Goal: Share content

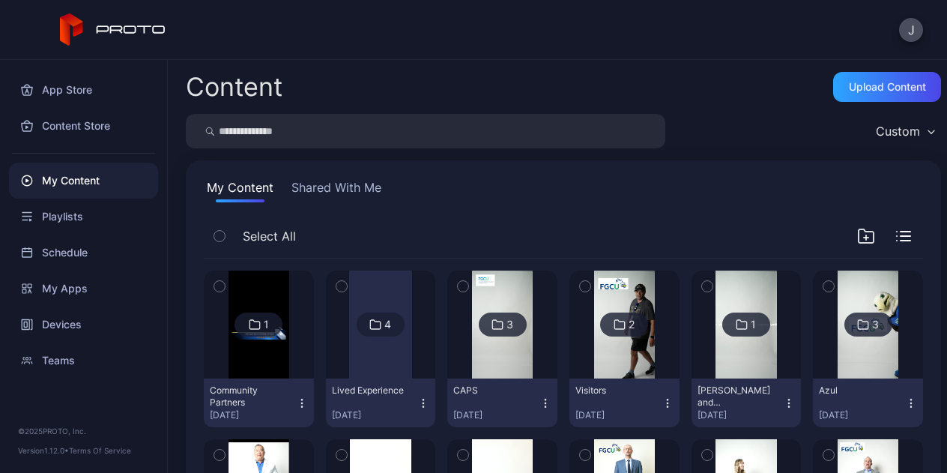
click at [412, 363] on div at bounding box center [380, 324] width 63 height 108
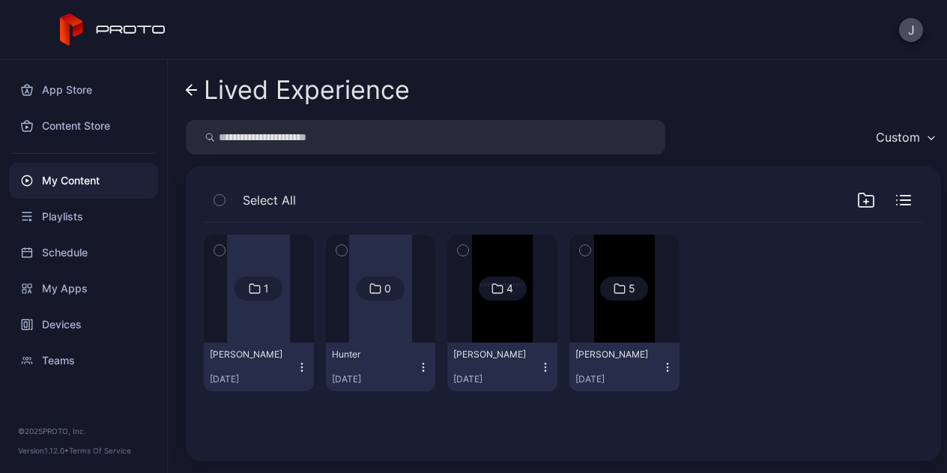
click at [532, 331] on img at bounding box center [502, 288] width 61 height 108
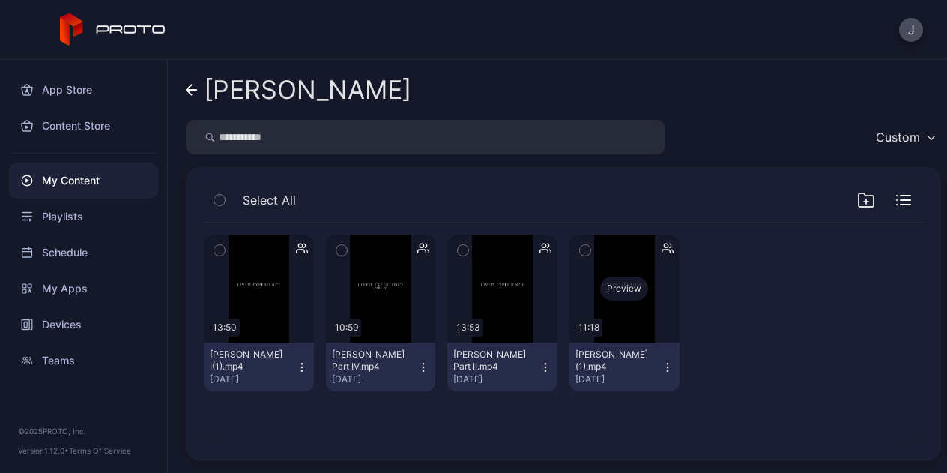
click at [679, 329] on div "Preview" at bounding box center [624, 288] width 110 height 108
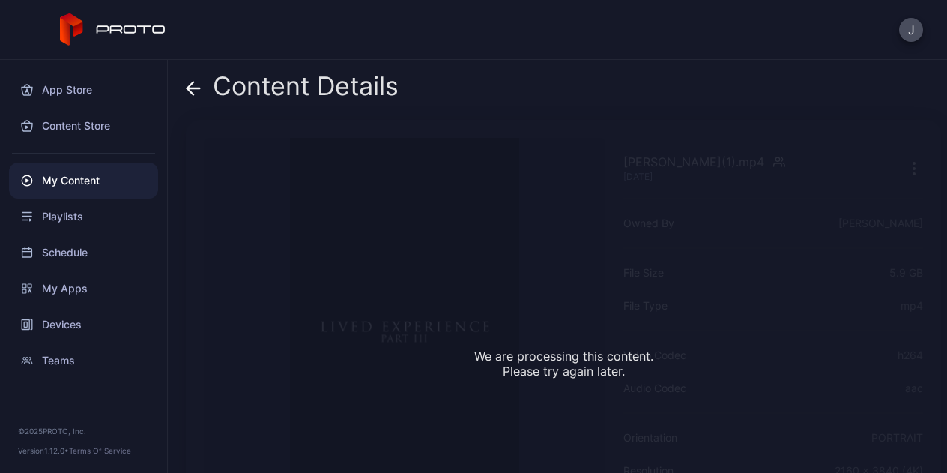
click at [191, 93] on icon at bounding box center [193, 88] width 15 height 15
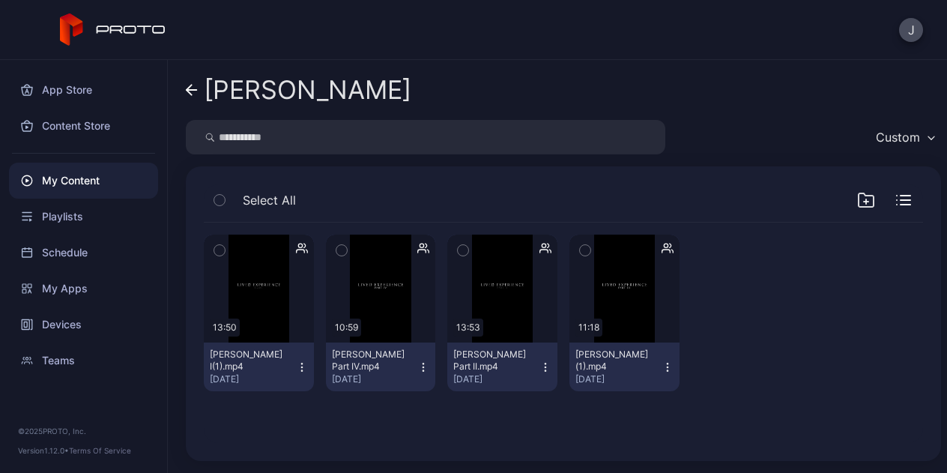
click at [186, 91] on icon at bounding box center [192, 90] width 12 height 13
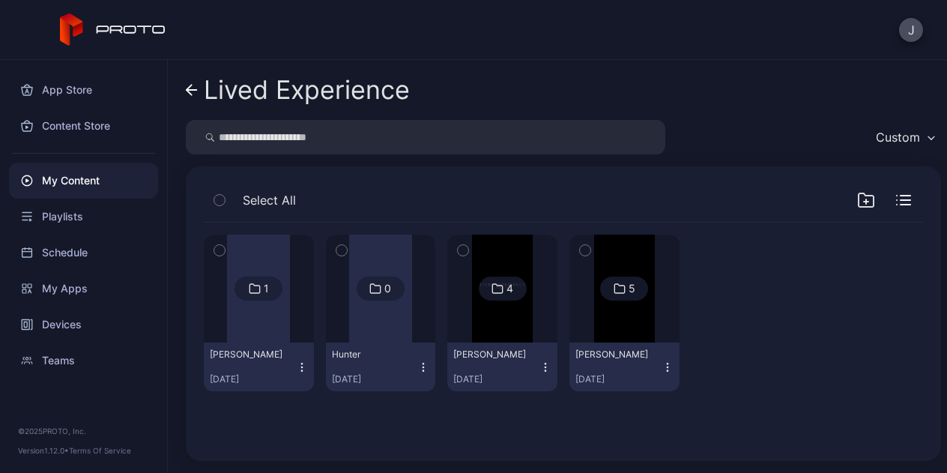
click at [186, 91] on icon at bounding box center [188, 90] width 5 height 10
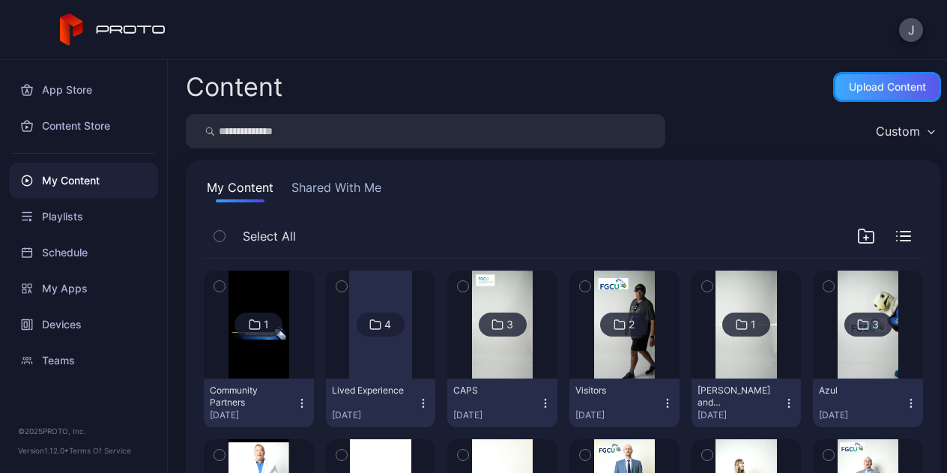
click at [848, 92] on div "Upload Content" at bounding box center [886, 87] width 77 height 12
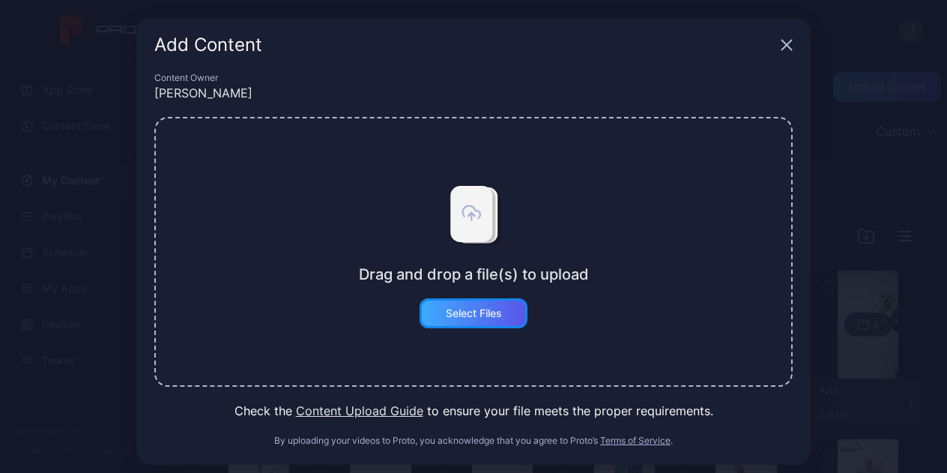
click at [479, 318] on div "Select Files" at bounding box center [474, 313] width 56 height 12
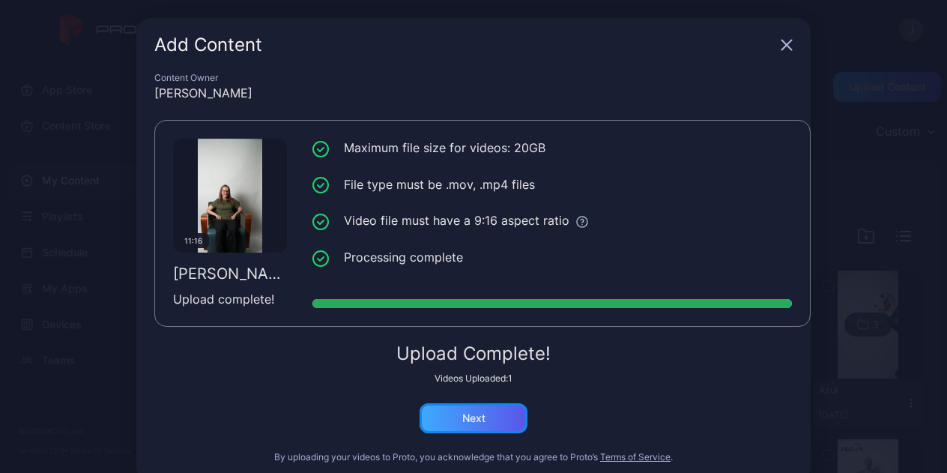
click at [467, 424] on div "Next" at bounding box center [473, 418] width 108 height 30
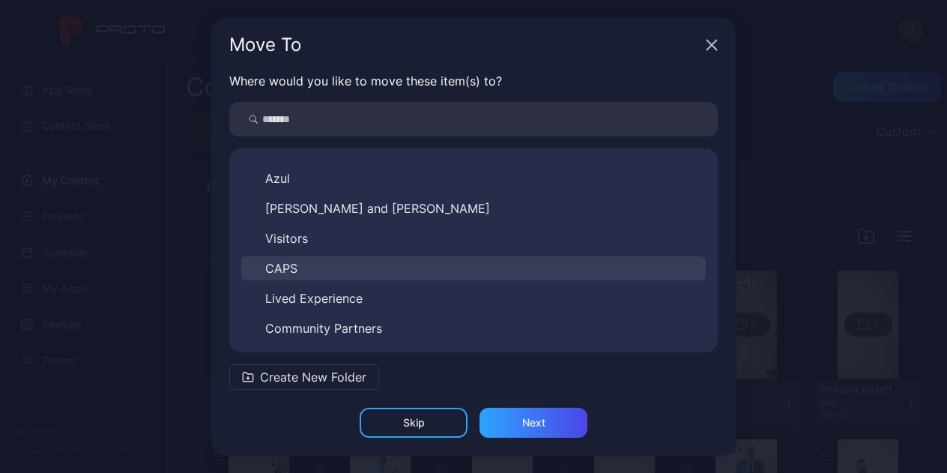
scroll to position [1, 0]
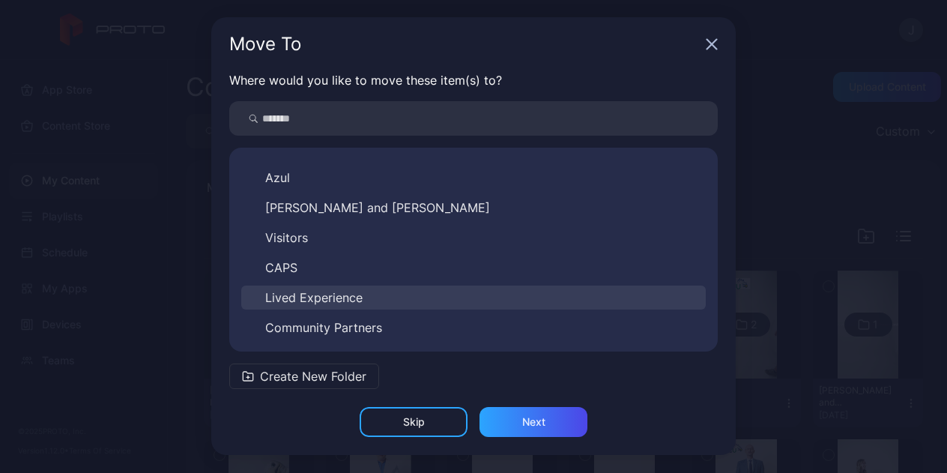
click at [398, 295] on button "Lived Experience" at bounding box center [473, 297] width 464 height 24
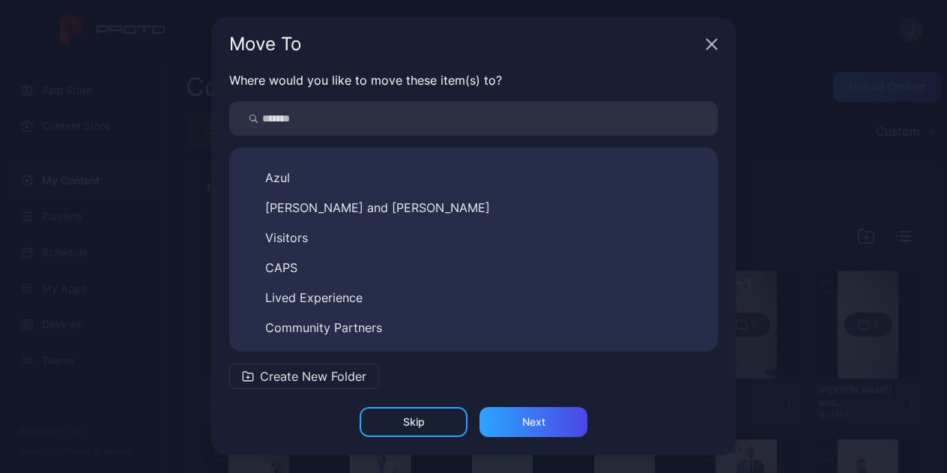
scroll to position [0, 0]
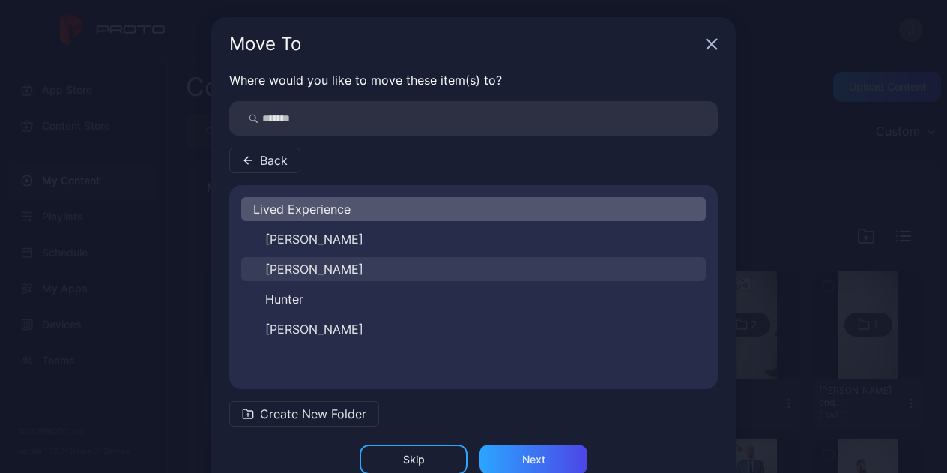
click at [365, 261] on button "[PERSON_NAME]" at bounding box center [473, 269] width 464 height 24
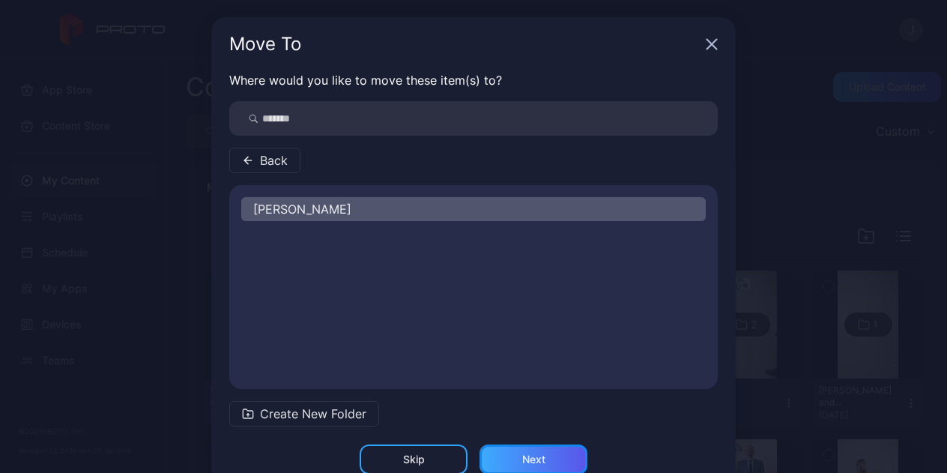
click at [496, 455] on div "Next" at bounding box center [533, 459] width 108 height 30
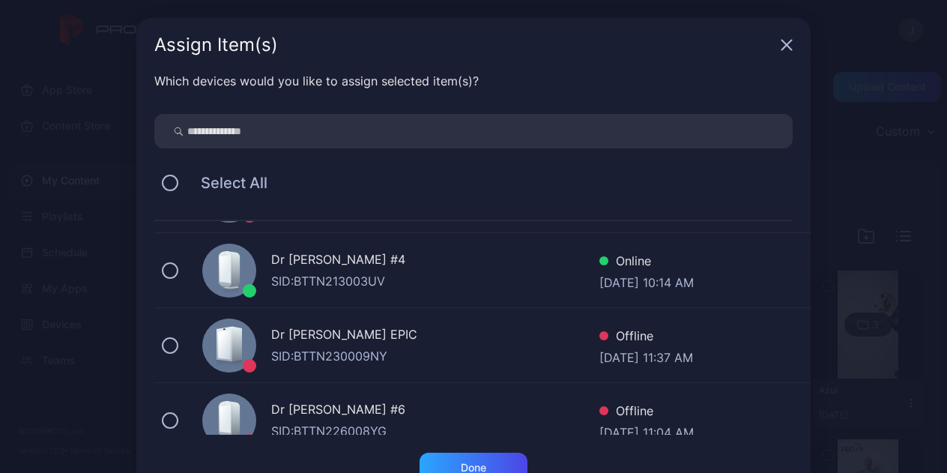
scroll to position [225, 0]
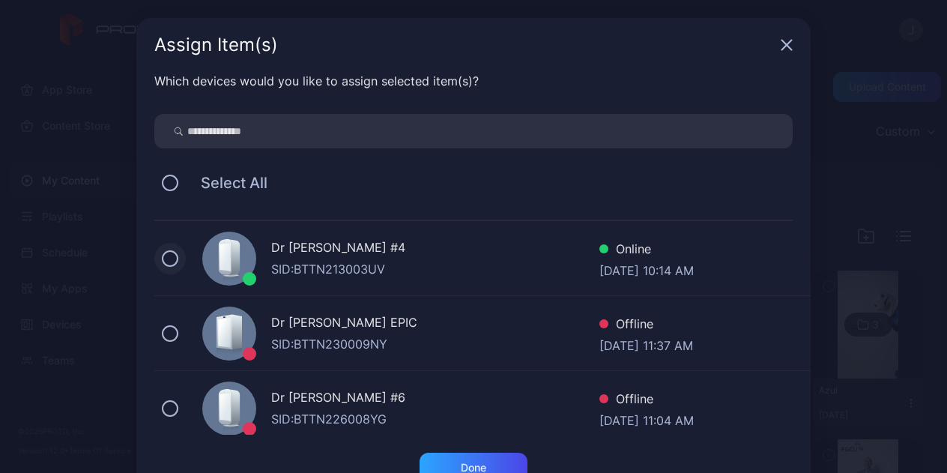
click at [162, 258] on button at bounding box center [170, 258] width 16 height 16
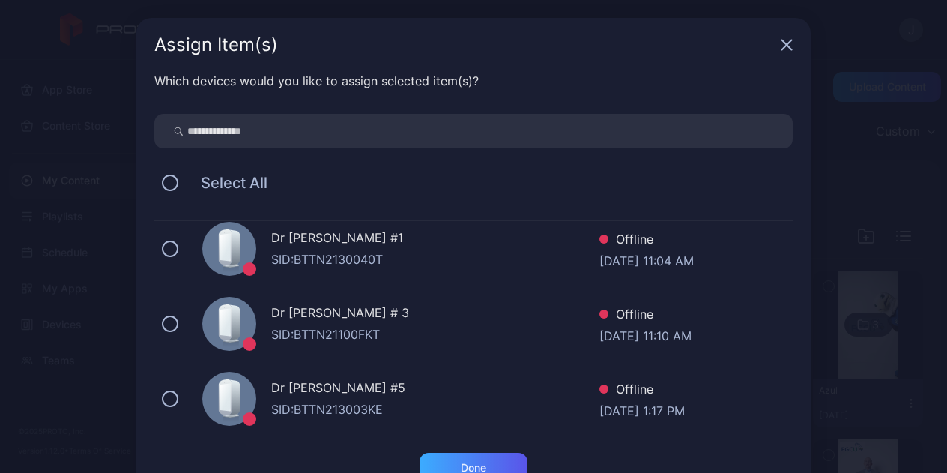
scroll to position [535, 0]
click at [467, 458] on div "Done" at bounding box center [473, 467] width 108 height 30
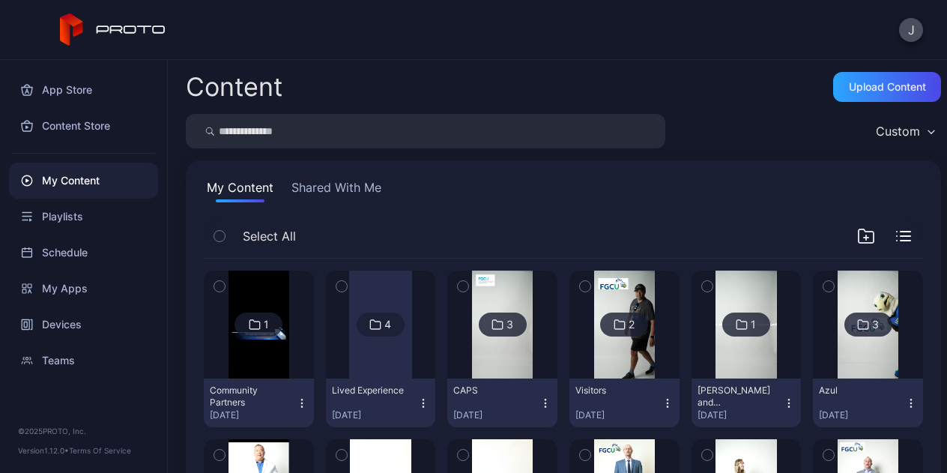
click at [404, 355] on div at bounding box center [380, 324] width 63 height 108
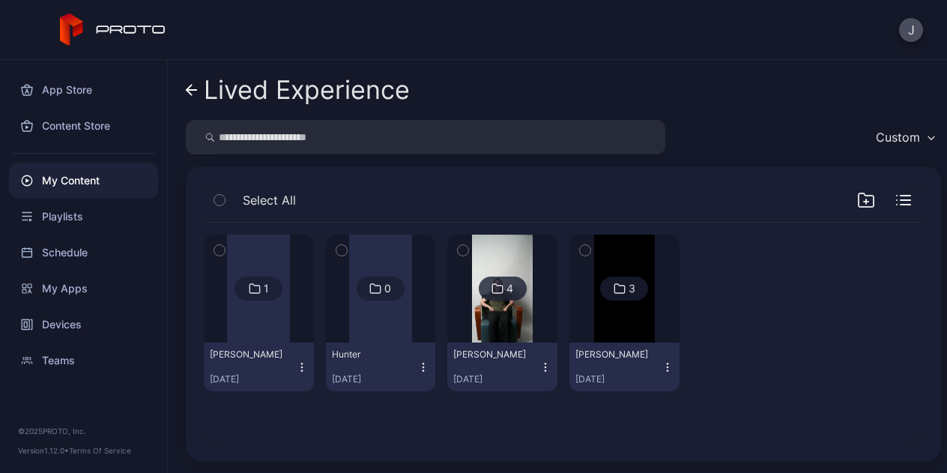
click at [532, 331] on img at bounding box center [502, 288] width 61 height 108
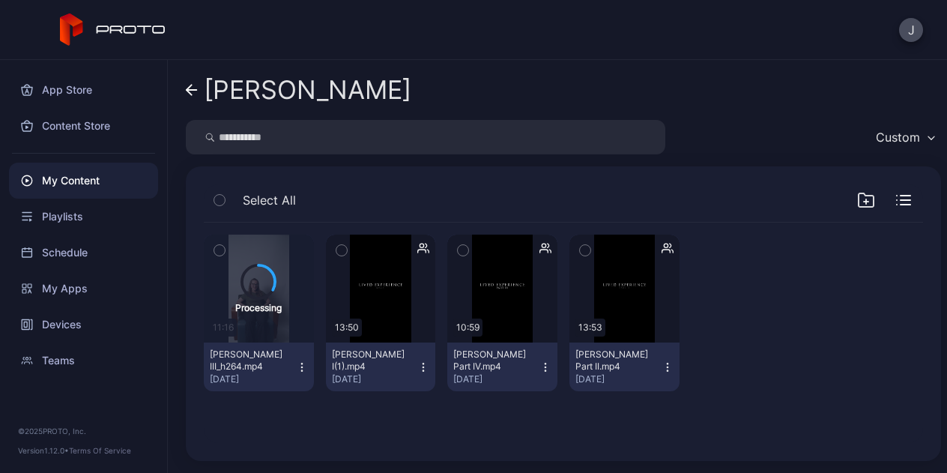
click at [189, 87] on icon at bounding box center [188, 90] width 5 height 10
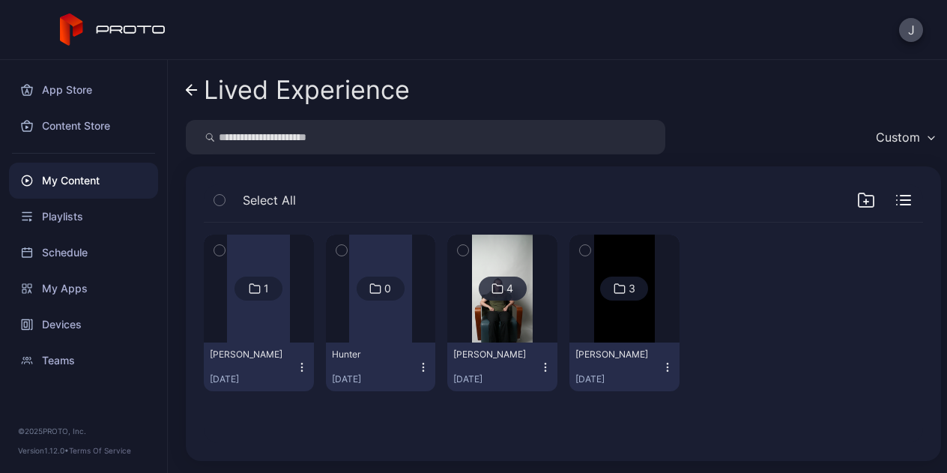
click at [654, 323] on img at bounding box center [624, 288] width 61 height 108
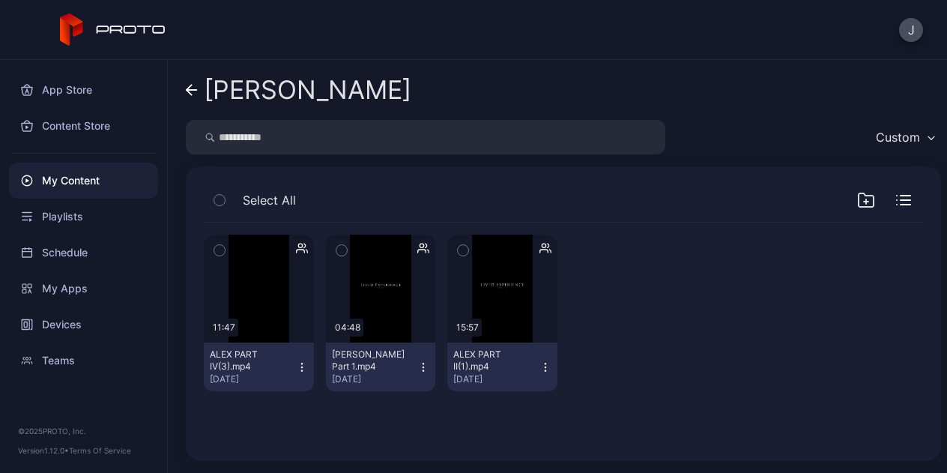
click at [188, 89] on icon at bounding box center [188, 90] width 5 height 10
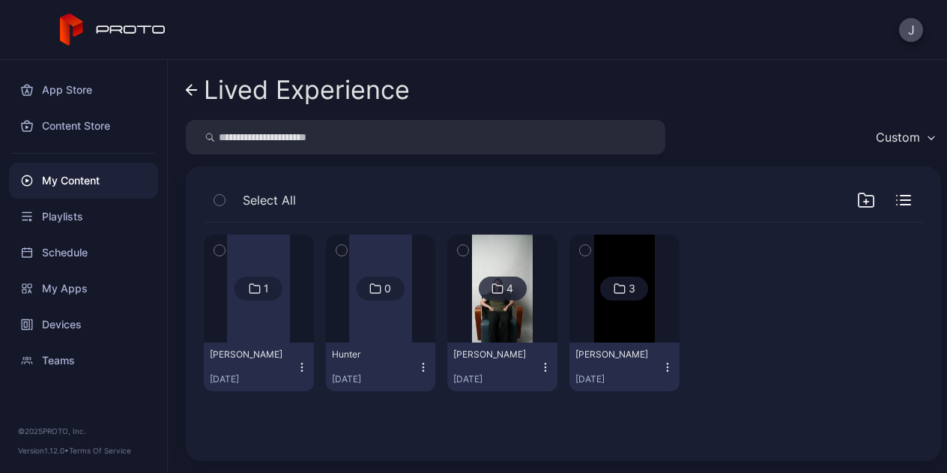
click at [532, 341] on img at bounding box center [502, 288] width 61 height 108
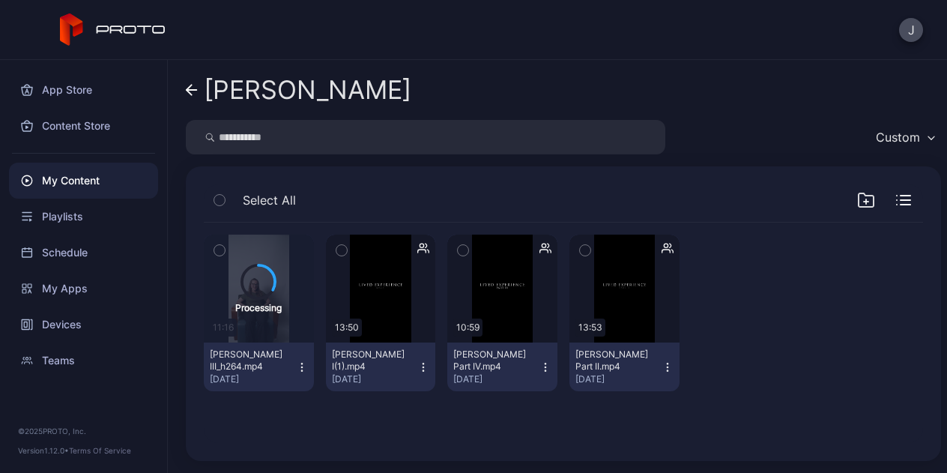
click at [429, 368] on icon "button" at bounding box center [423, 367] width 12 height 12
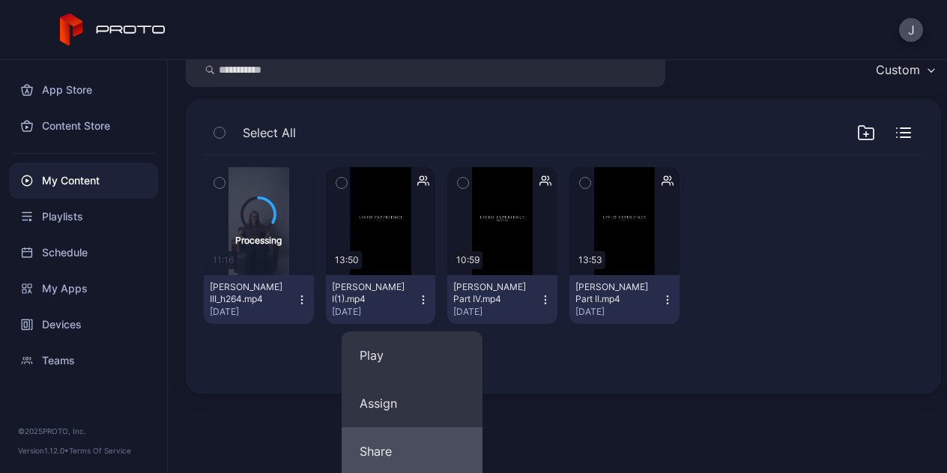
scroll to position [150, 0]
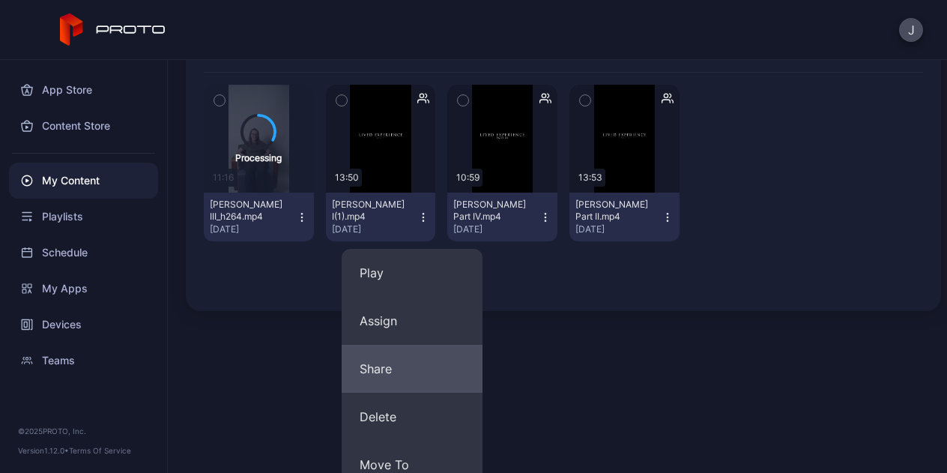
click at [448, 374] on button "Share" at bounding box center [411, 368] width 141 height 48
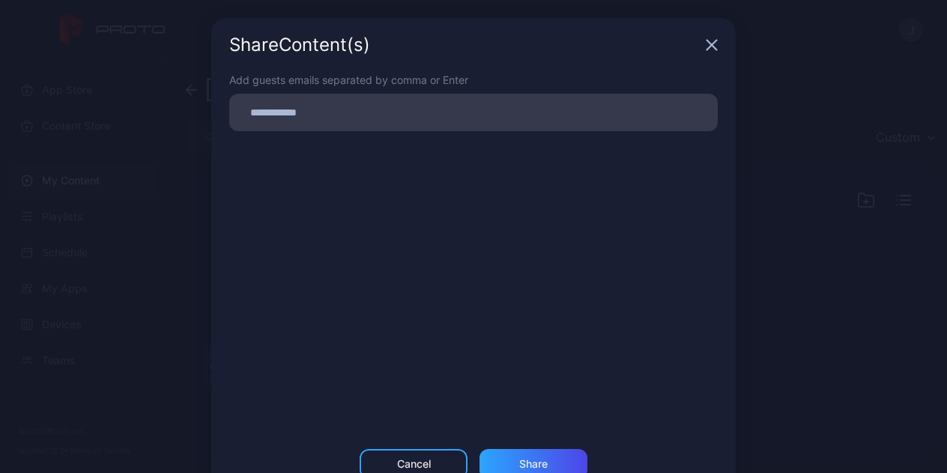
scroll to position [0, 0]
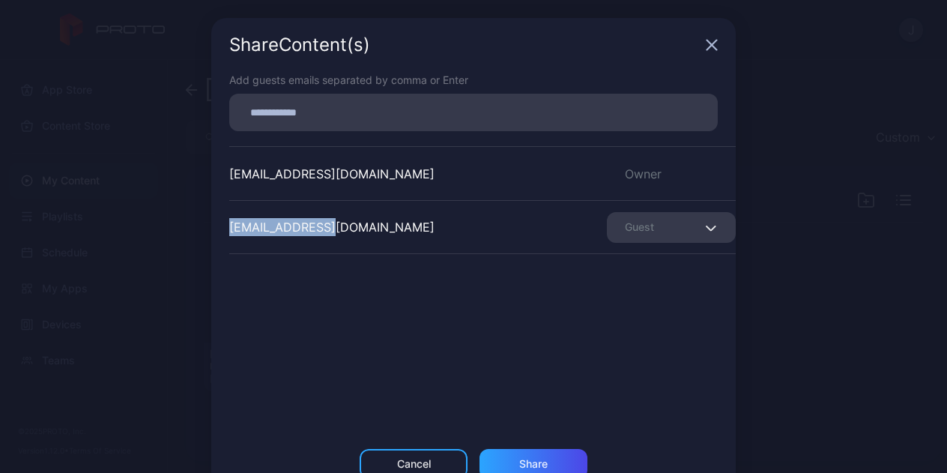
drag, startPoint x: 331, startPoint y: 227, endPoint x: 219, endPoint y: 222, distance: 112.4
click at [219, 222] on div "Add guests emails separated by comma or Enter [EMAIL_ADDRESS][DOMAIN_NAME] Owne…" at bounding box center [473, 260] width 524 height 377
copy div "[EMAIL_ADDRESS][DOMAIN_NAME]"
click at [406, 470] on div "Cancel" at bounding box center [413, 464] width 108 height 30
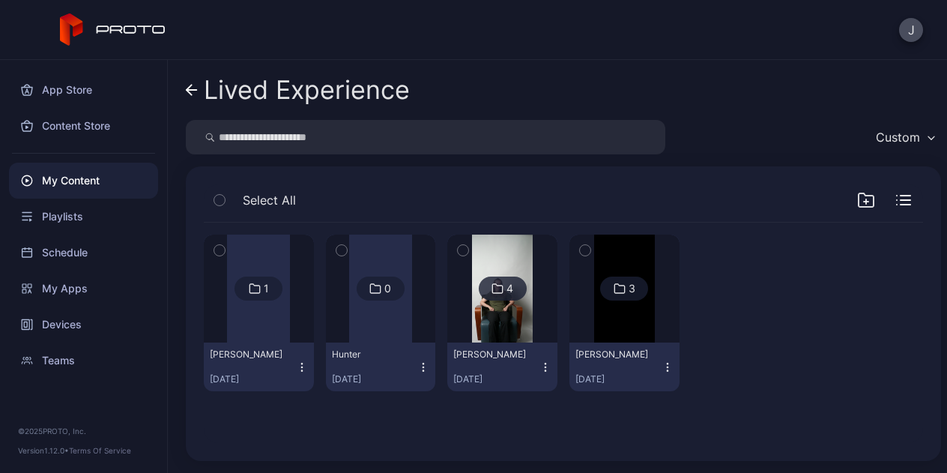
click at [532, 327] on img at bounding box center [502, 288] width 61 height 108
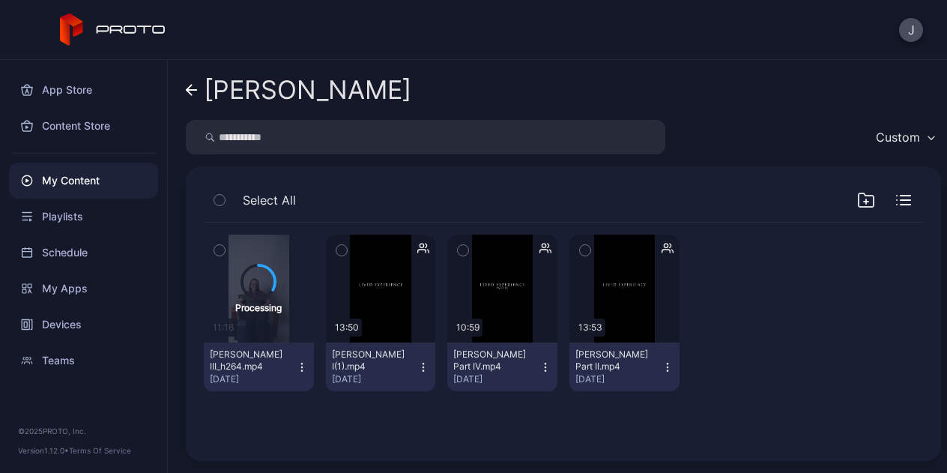
click at [308, 368] on icon "button" at bounding box center [302, 367] width 12 height 12
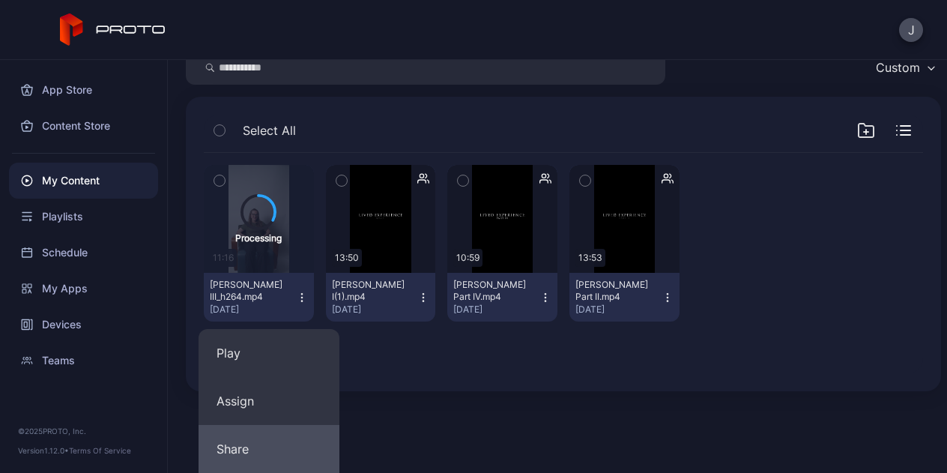
scroll to position [150, 0]
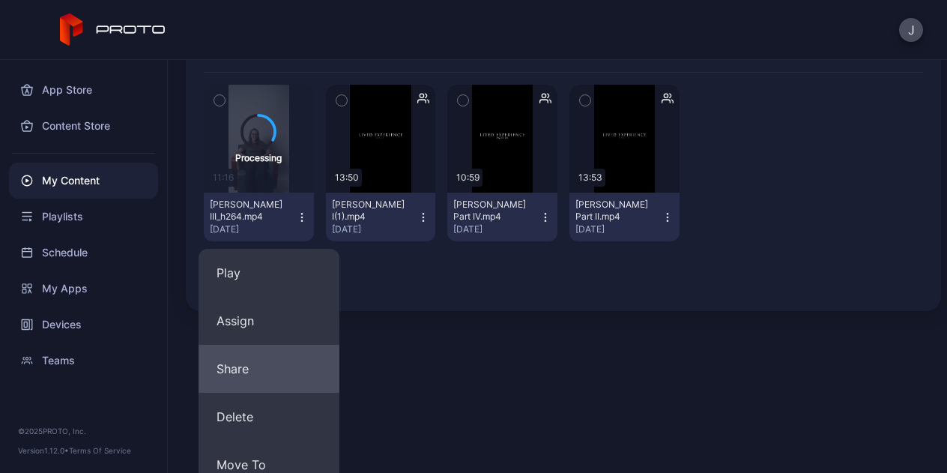
click at [294, 370] on button "Share" at bounding box center [268, 368] width 141 height 48
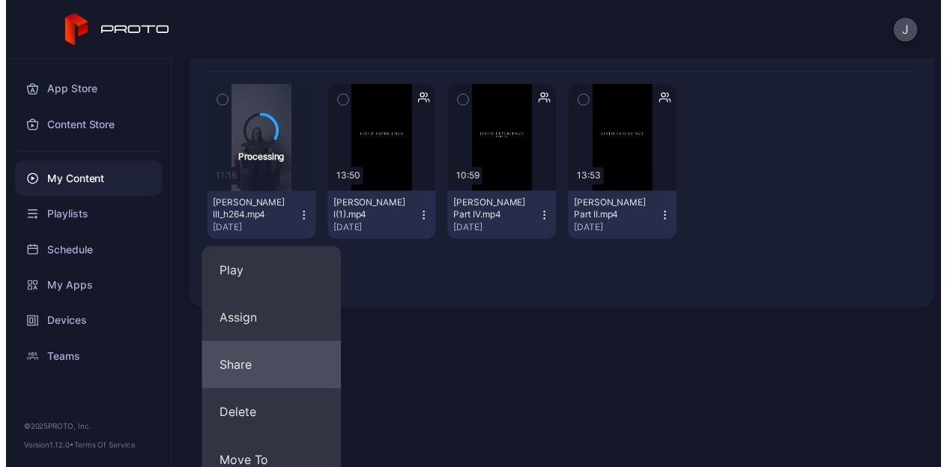
scroll to position [0, 0]
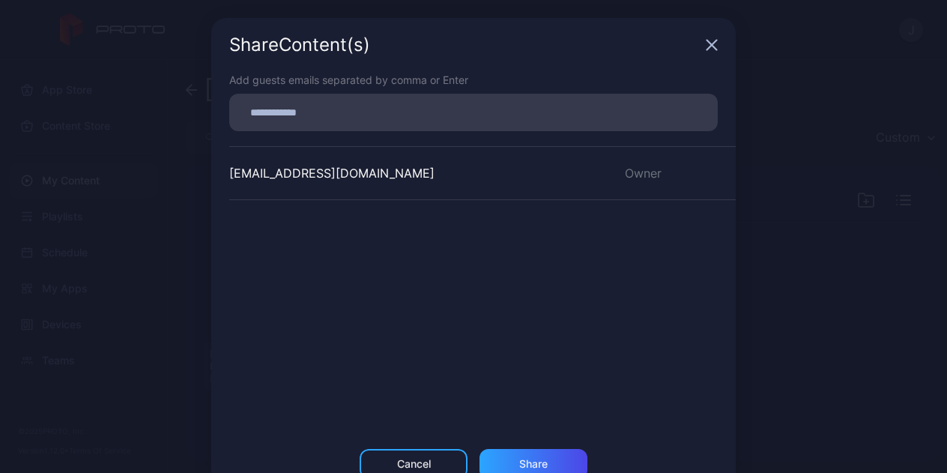
click at [297, 109] on input at bounding box center [473, 112] width 470 height 19
paste input
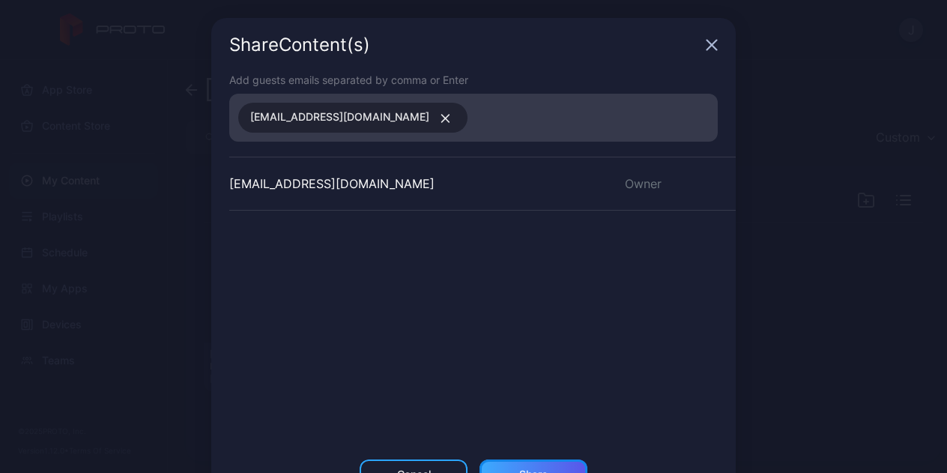
click at [525, 462] on div "Share" at bounding box center [533, 474] width 108 height 30
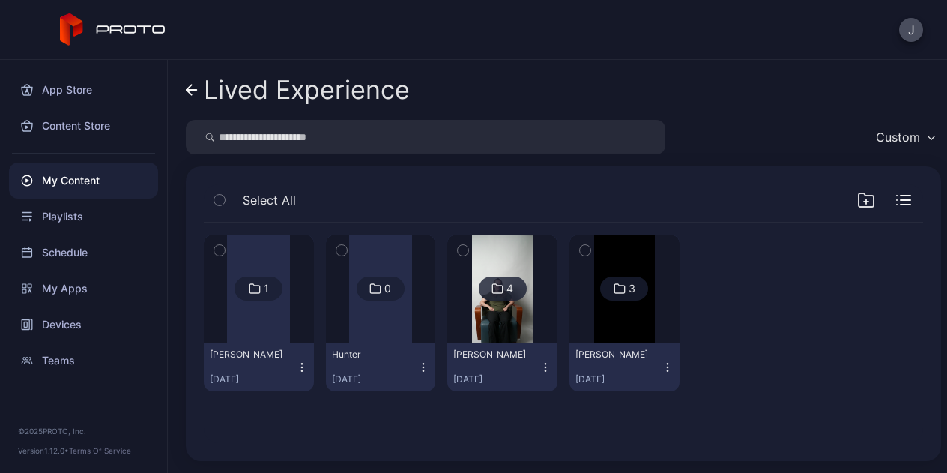
click at [532, 309] on img at bounding box center [502, 288] width 61 height 108
click at [192, 98] on link "Lived Experience" at bounding box center [298, 90] width 224 height 36
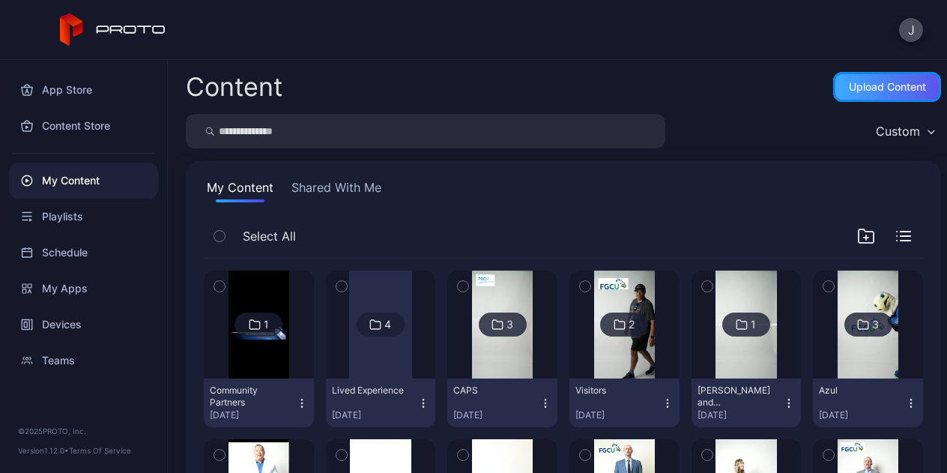
click at [860, 87] on div "Upload Content" at bounding box center [886, 87] width 77 height 12
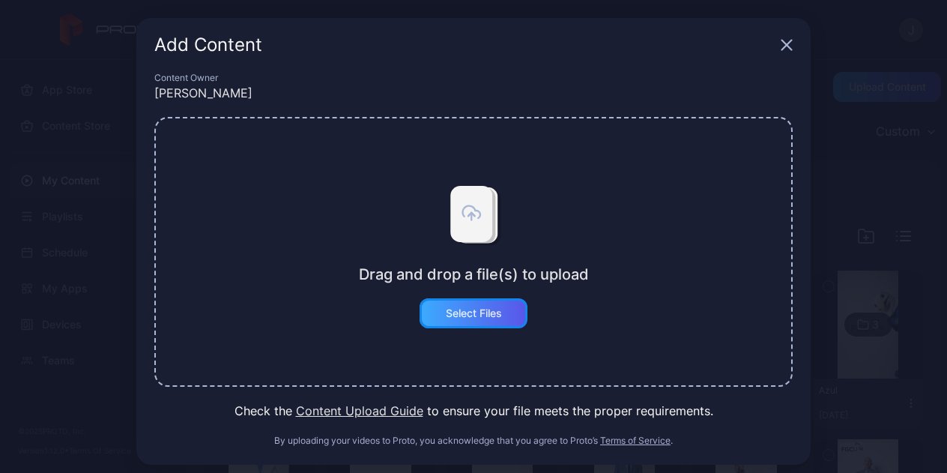
click at [462, 318] on div "Select Files" at bounding box center [474, 313] width 56 height 12
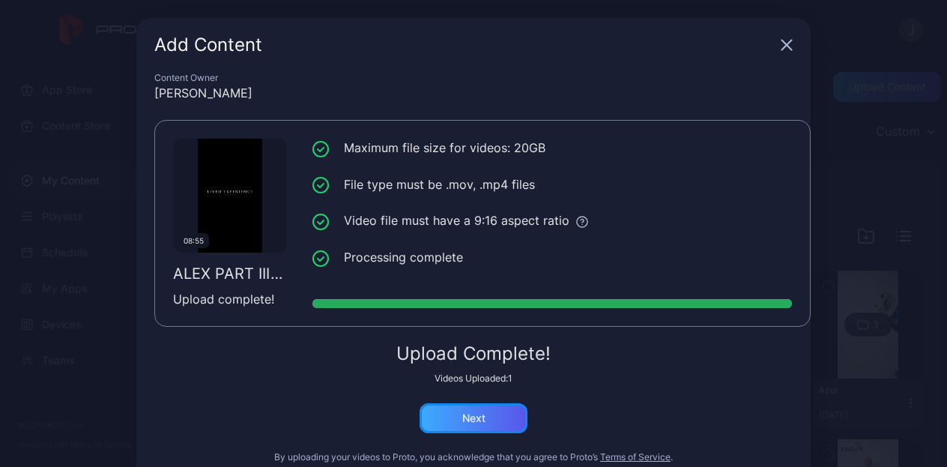
click at [483, 416] on div "Next" at bounding box center [473, 418] width 108 height 30
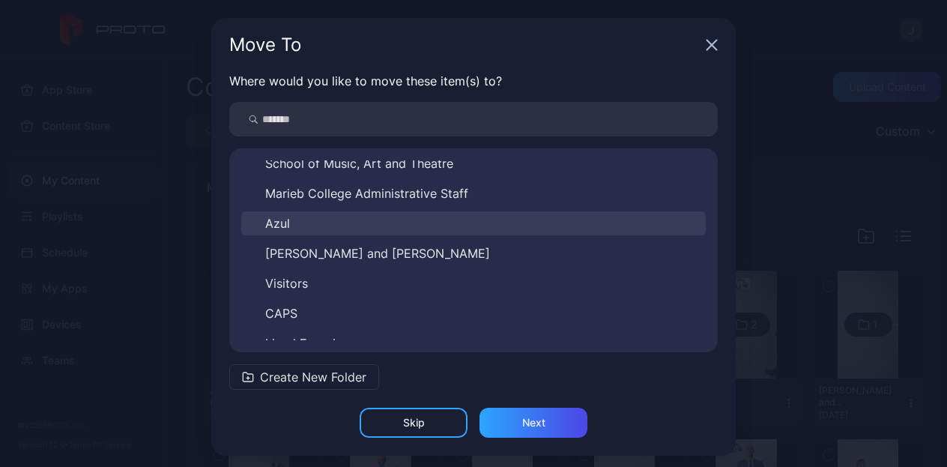
scroll to position [533, 0]
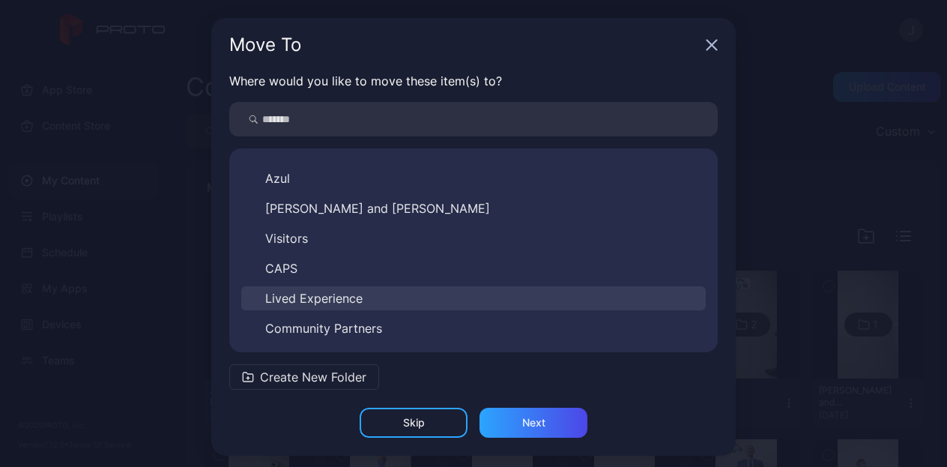
click at [365, 292] on button "Lived Experience" at bounding box center [473, 298] width 464 height 24
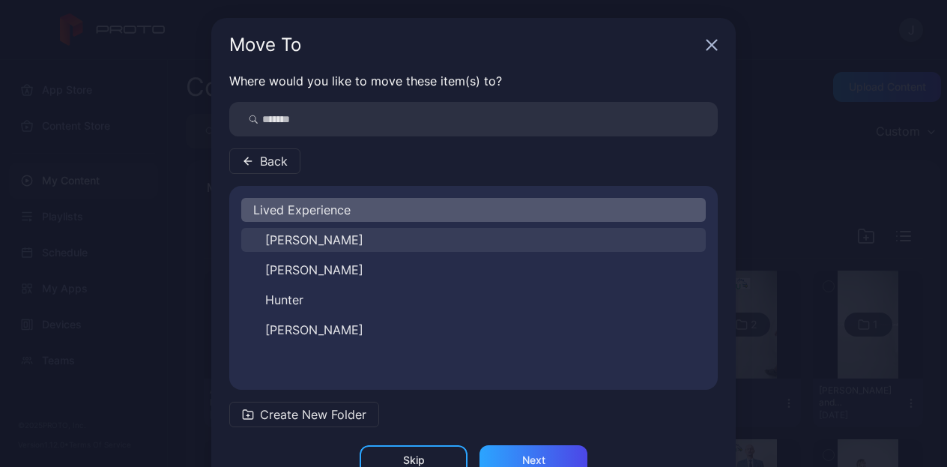
click at [315, 244] on button "[PERSON_NAME]" at bounding box center [473, 240] width 464 height 24
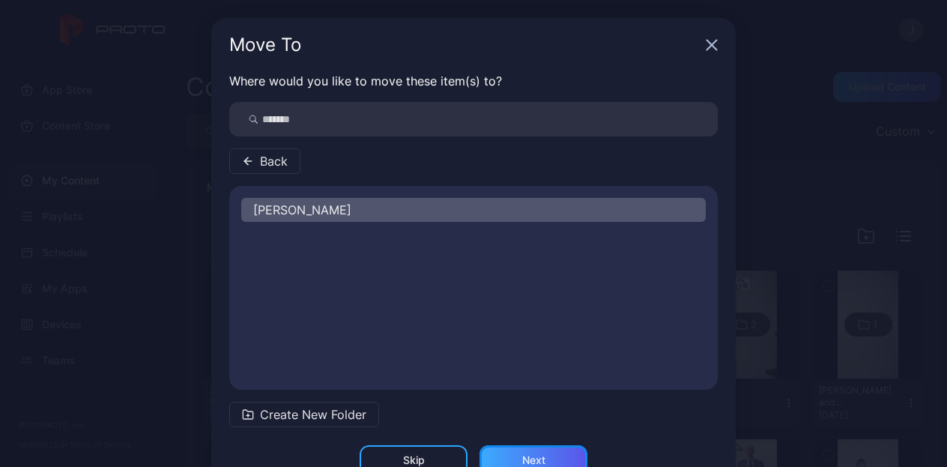
click at [537, 456] on div "Next" at bounding box center [533, 460] width 108 height 30
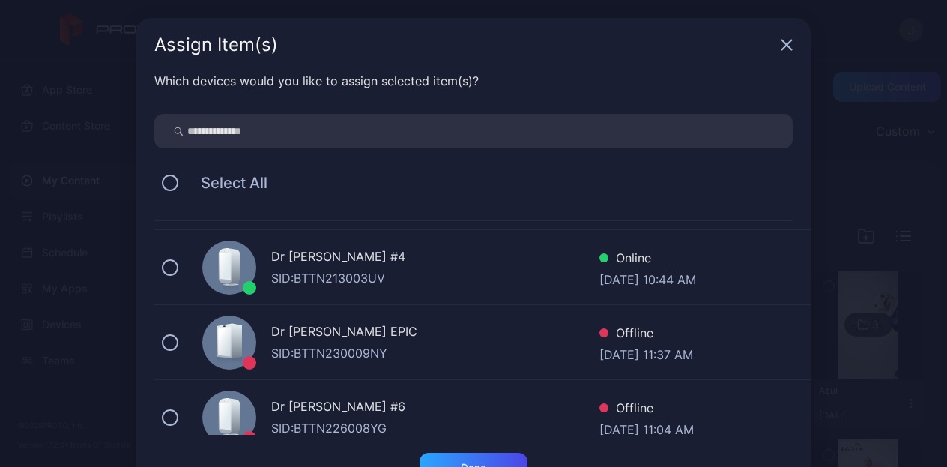
scroll to position [225, 0]
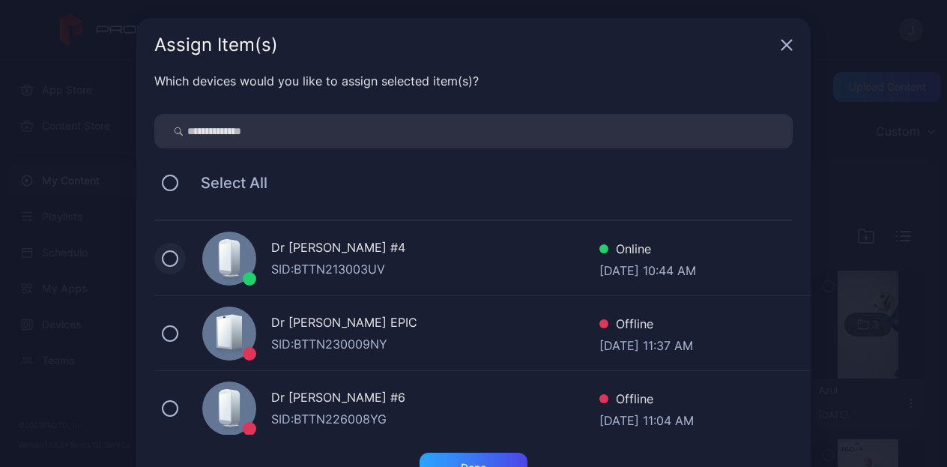
click at [162, 261] on button at bounding box center [170, 258] width 16 height 16
click at [488, 455] on div "Done" at bounding box center [473, 467] width 108 height 30
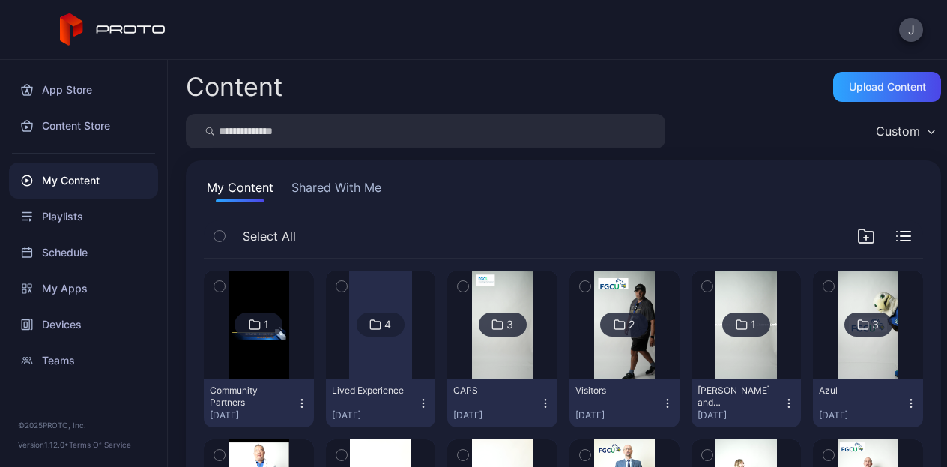
click at [434, 364] on div at bounding box center [380, 324] width 108 height 108
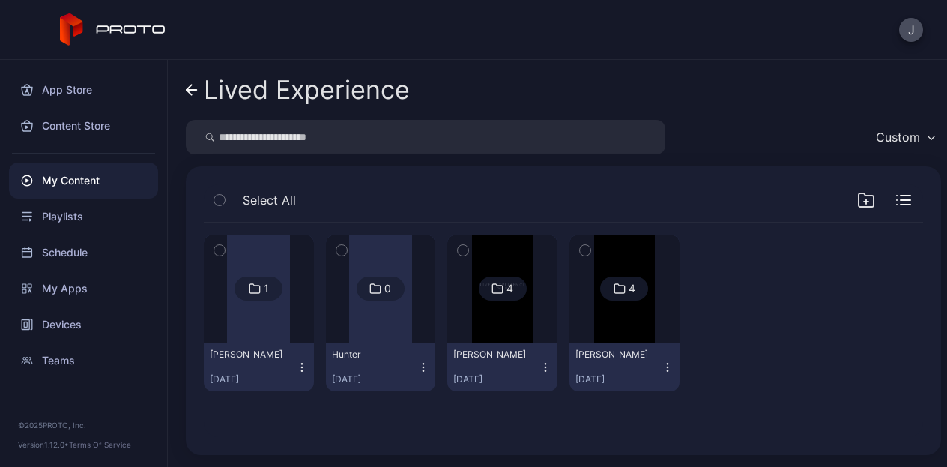
click at [654, 331] on img at bounding box center [624, 288] width 61 height 108
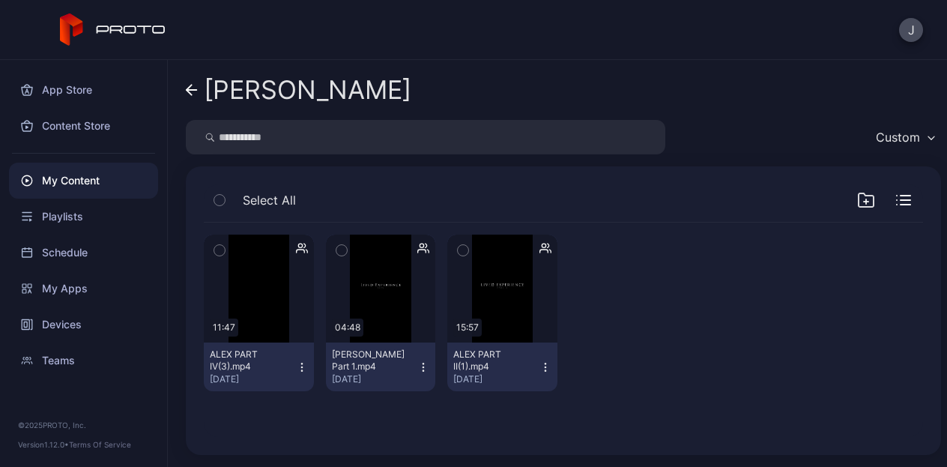
click at [194, 89] on icon at bounding box center [192, 90] width 12 height 13
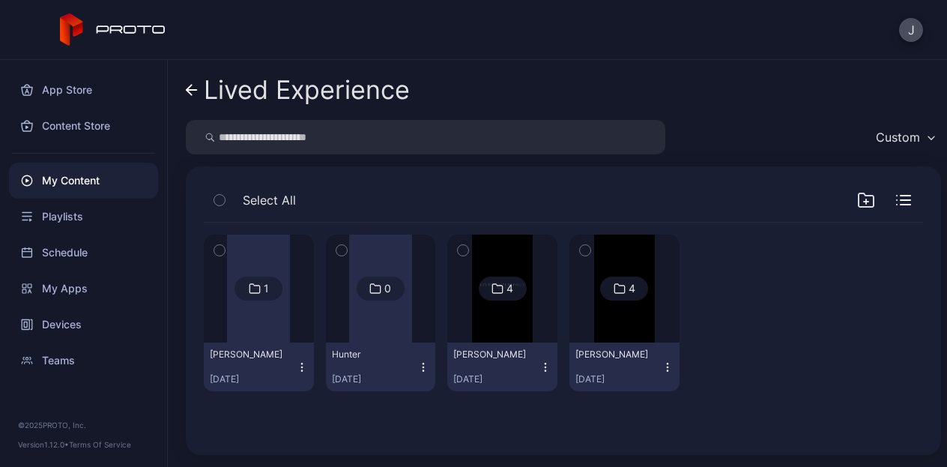
click at [654, 321] on img at bounding box center [624, 288] width 61 height 108
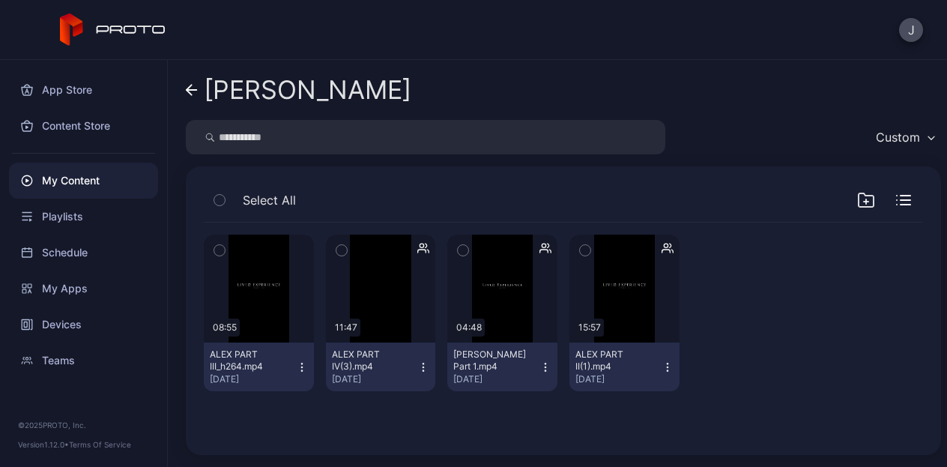
click at [557, 374] on button "[PERSON_NAME] Part 1.mp4 [DATE]" at bounding box center [502, 366] width 110 height 49
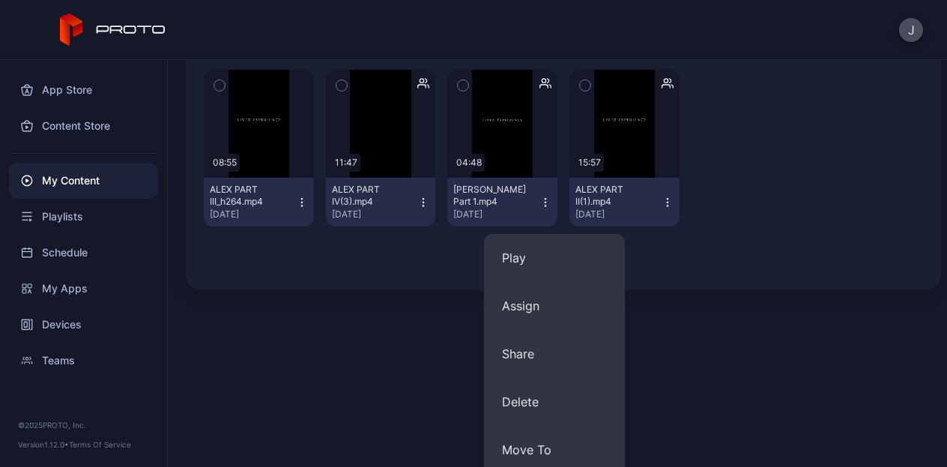
scroll to position [225, 0]
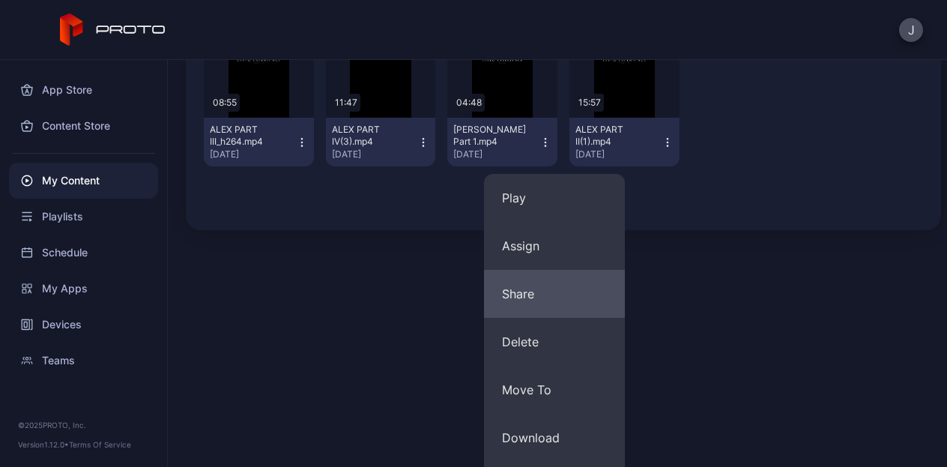
click at [541, 297] on button "Share" at bounding box center [554, 294] width 141 height 48
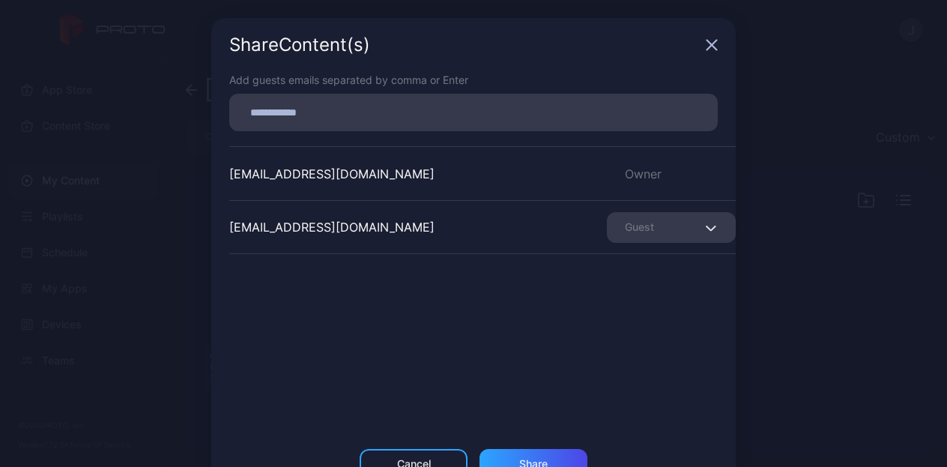
scroll to position [0, 0]
drag, startPoint x: 339, startPoint y: 225, endPoint x: 219, endPoint y: 244, distance: 121.3
click at [219, 244] on div "Add guests emails separated by comma or Enter [EMAIL_ADDRESS][DOMAIN_NAME] Owne…" at bounding box center [473, 260] width 524 height 377
copy div "[EMAIL_ADDRESS][DOMAIN_NAME]"
click at [799, 330] on div "Share Content (s) Add guests emails separated by comma or Enter [EMAIL_ADDRESS]…" at bounding box center [473, 257] width 947 height 514
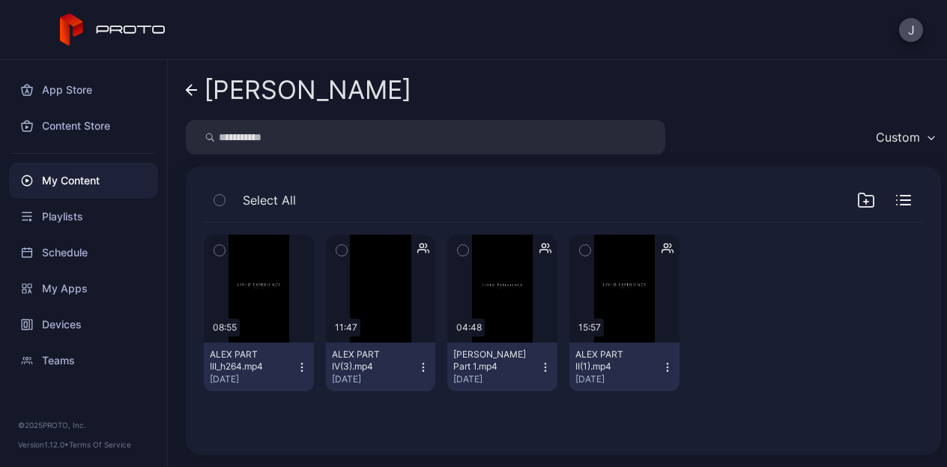
click at [308, 369] on icon "button" at bounding box center [302, 367] width 12 height 12
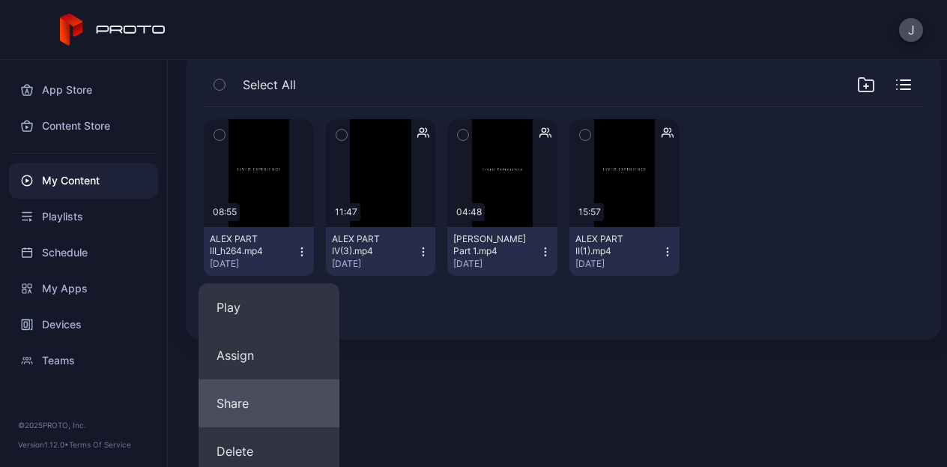
scroll to position [150, 0]
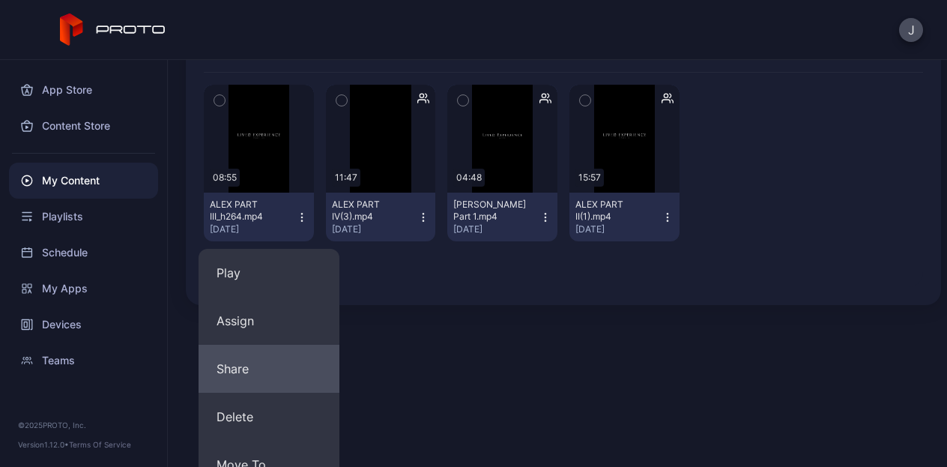
click at [274, 368] on button "Share" at bounding box center [268, 368] width 141 height 48
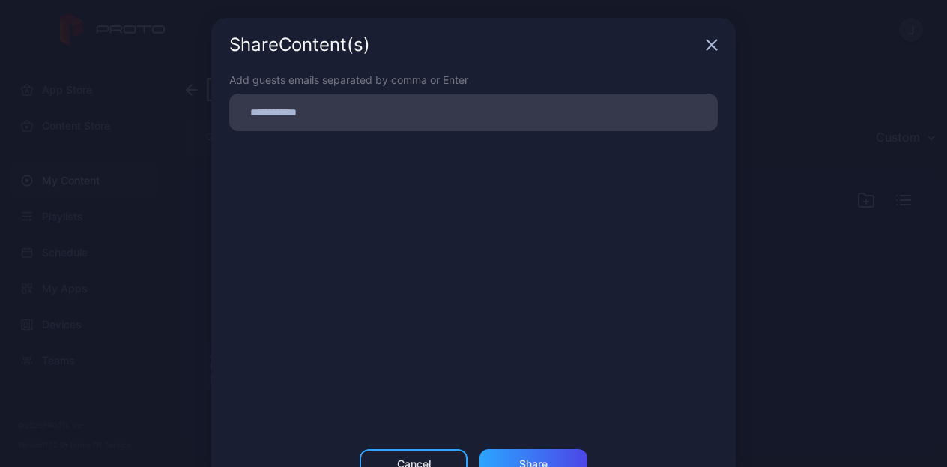
scroll to position [0, 0]
click at [300, 115] on input at bounding box center [473, 112] width 470 height 19
paste input
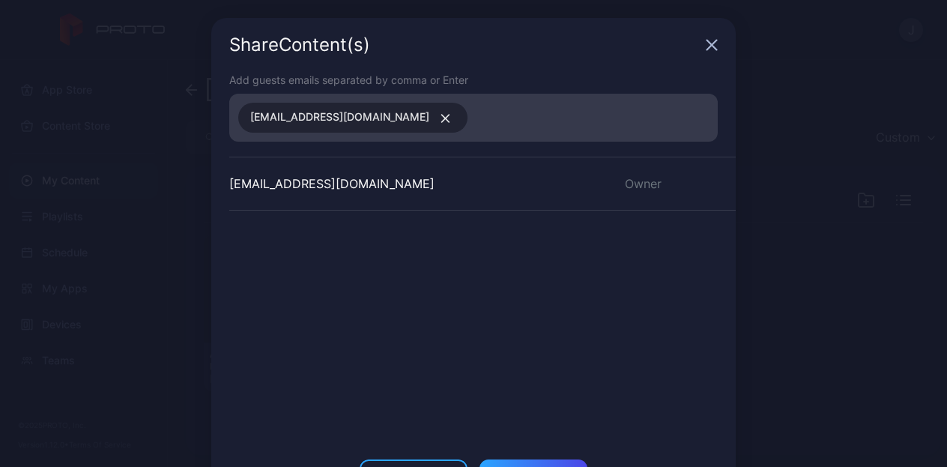
click at [556, 264] on div "[EMAIL_ADDRESS][DOMAIN_NAME] Owner" at bounding box center [482, 269] width 506 height 225
click at [538, 463] on div "Share" at bounding box center [533, 474] width 108 height 30
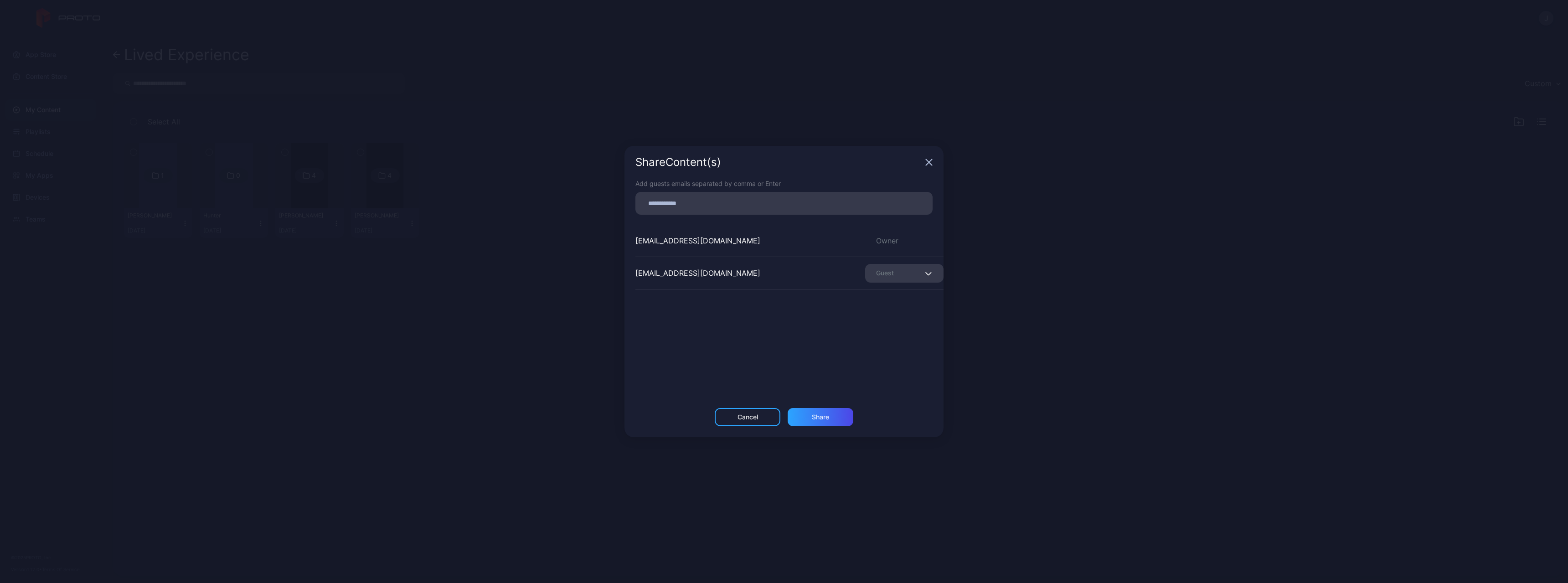
click at [576, 162] on icon "button" at bounding box center [929, 162] width 7 height 7
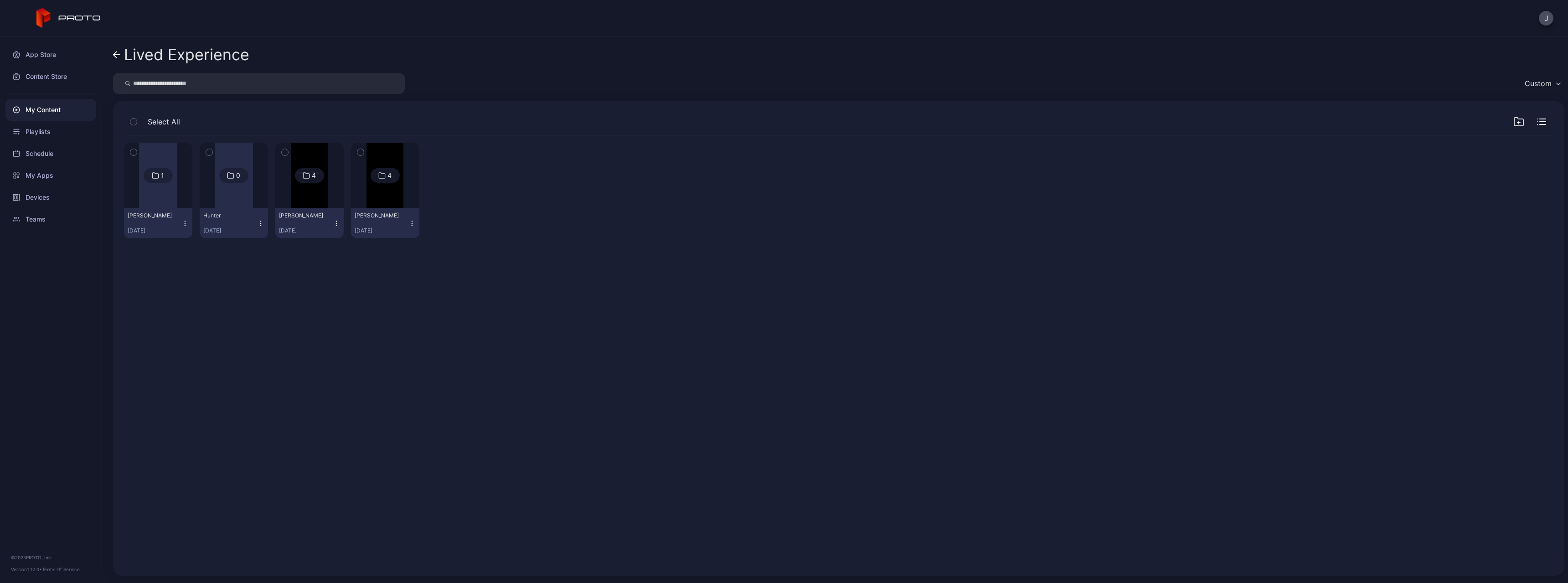
click at [390, 201] on img at bounding box center [385, 175] width 37 height 66
click at [170, 194] on div "Preview" at bounding box center [158, 175] width 68 height 66
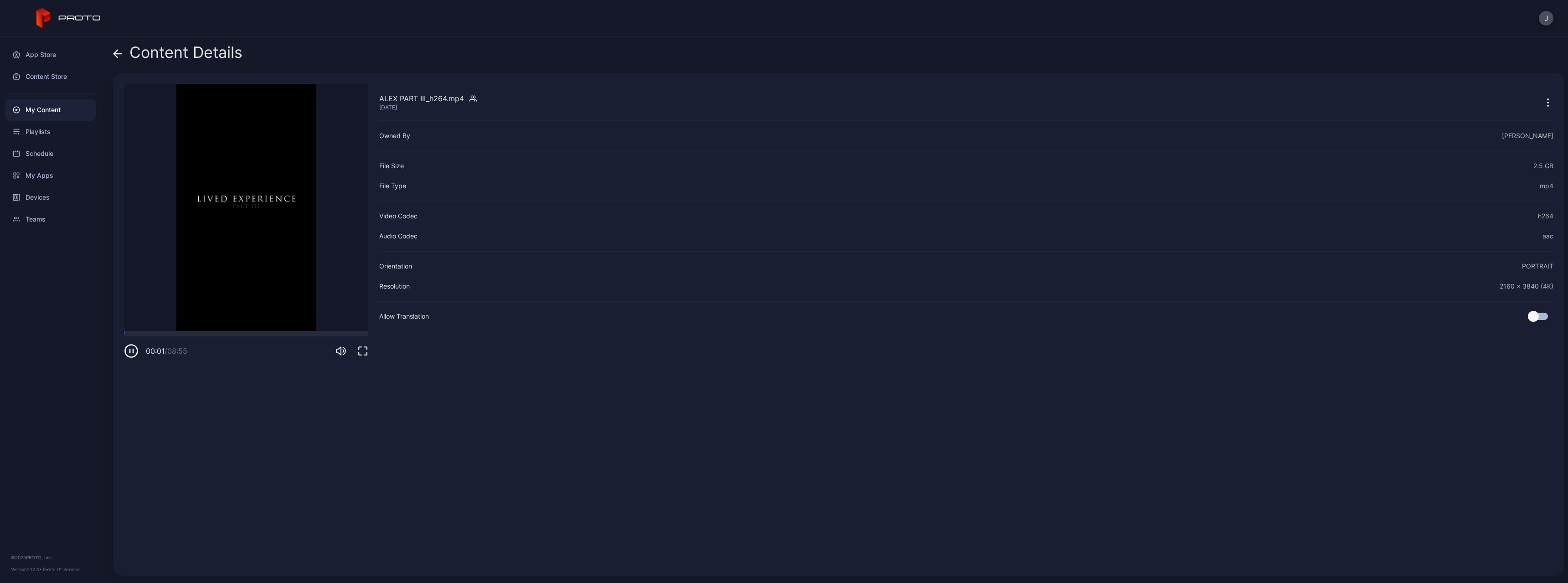
click at [117, 55] on icon at bounding box center [117, 54] width 9 height 9
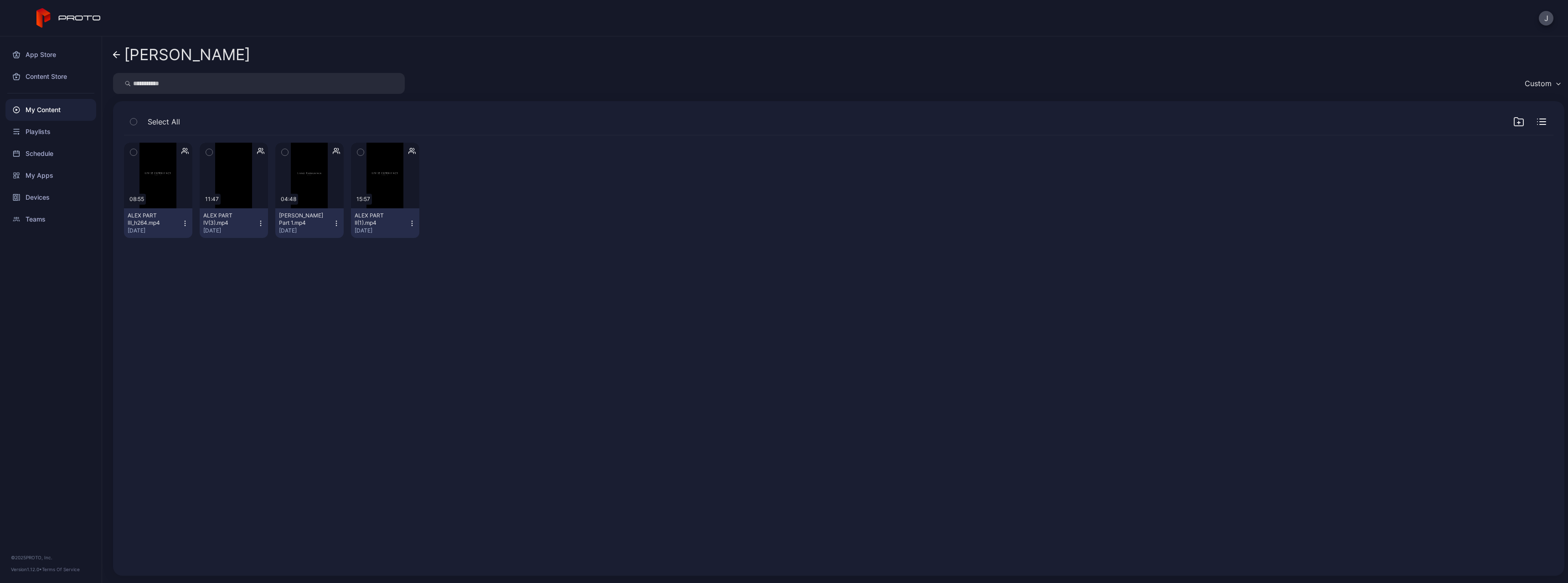
click at [117, 55] on icon at bounding box center [117, 55] width 7 height 8
click at [323, 205] on img at bounding box center [309, 175] width 37 height 66
click at [171, 192] on div "Preview" at bounding box center [158, 175] width 68 height 66
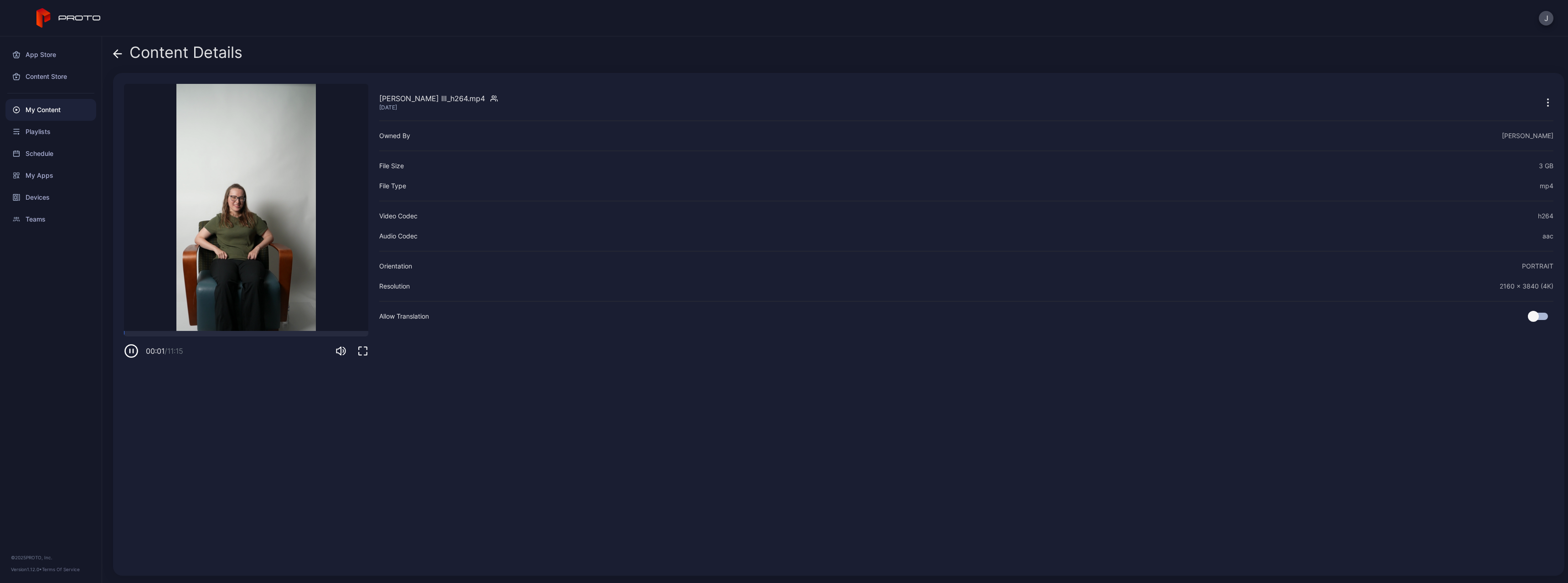
click at [114, 50] on icon at bounding box center [117, 54] width 9 height 9
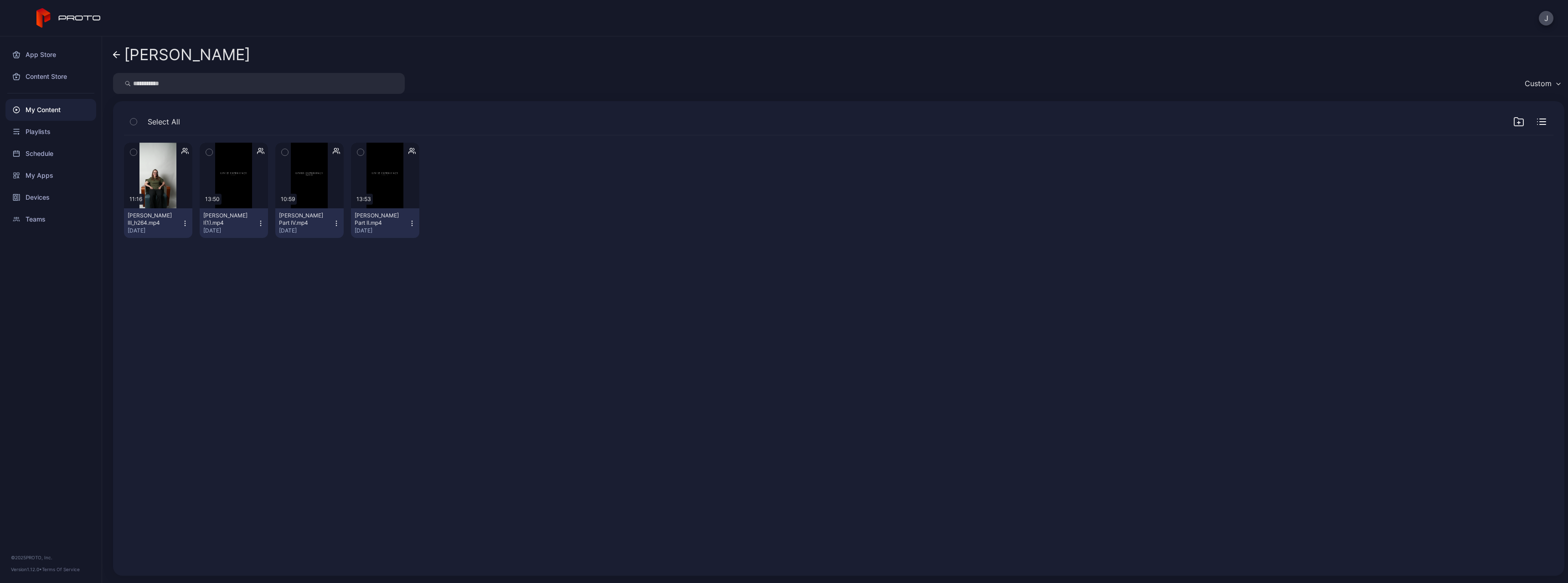
click at [122, 55] on link "[PERSON_NAME]" at bounding box center [181, 55] width 137 height 22
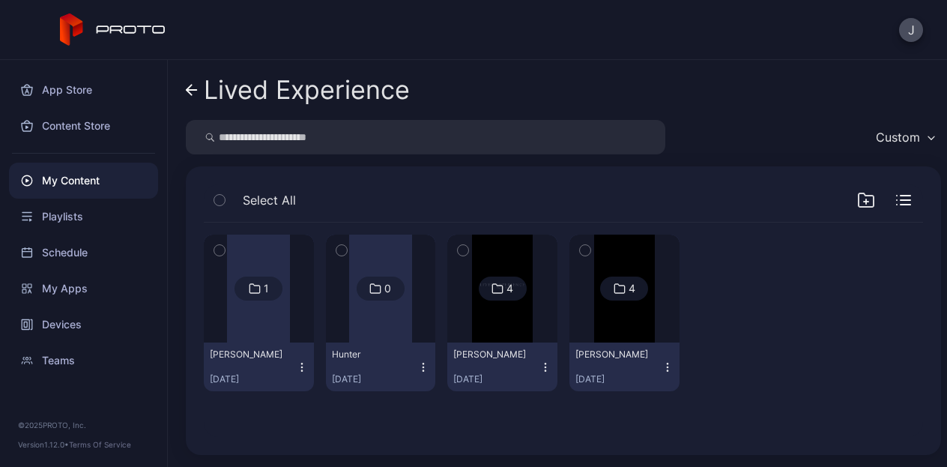
click at [532, 332] on img at bounding box center [502, 288] width 61 height 108
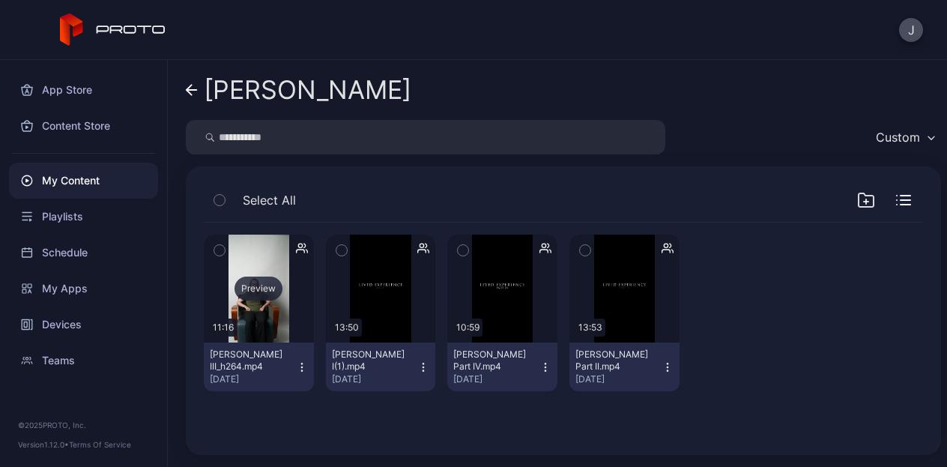
click at [271, 307] on div "Preview" at bounding box center [259, 288] width 110 height 108
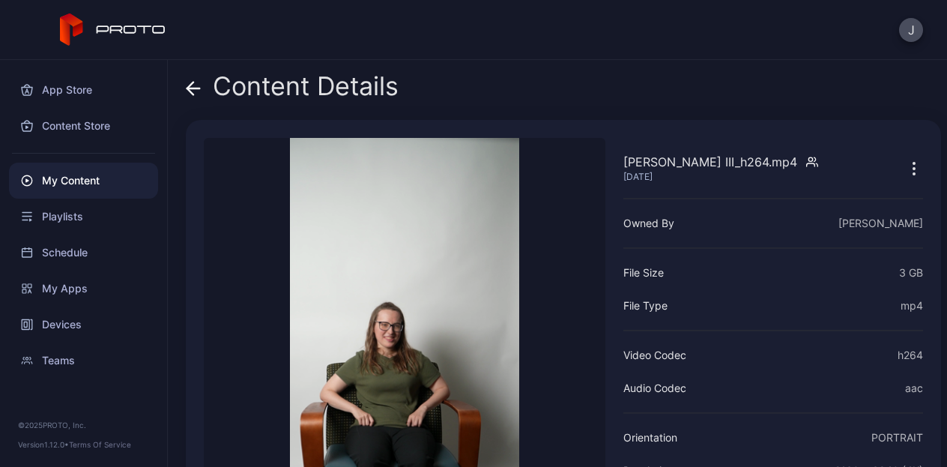
click at [186, 85] on icon at bounding box center [193, 88] width 15 height 15
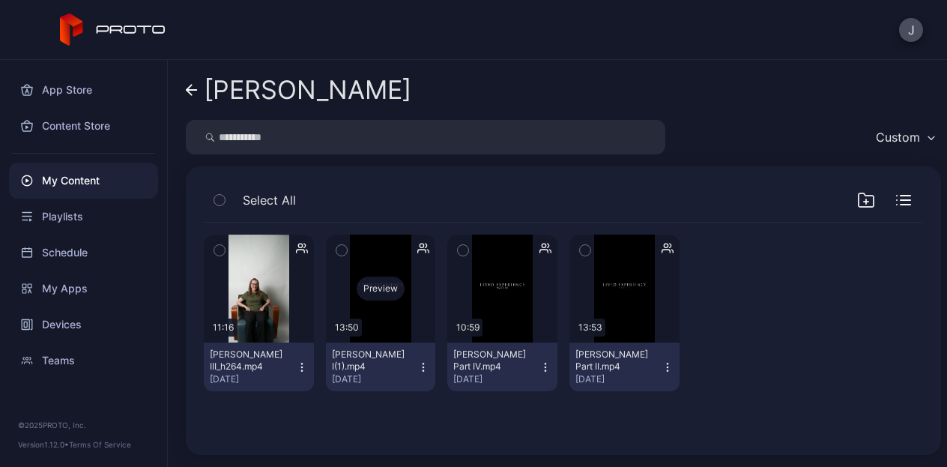
click at [420, 308] on div "Preview" at bounding box center [381, 288] width 110 height 108
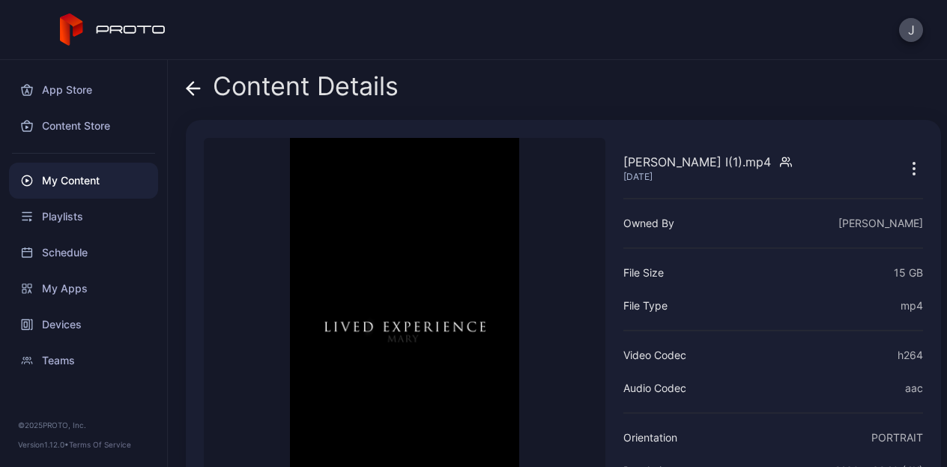
click at [195, 77] on span at bounding box center [193, 86] width 15 height 28
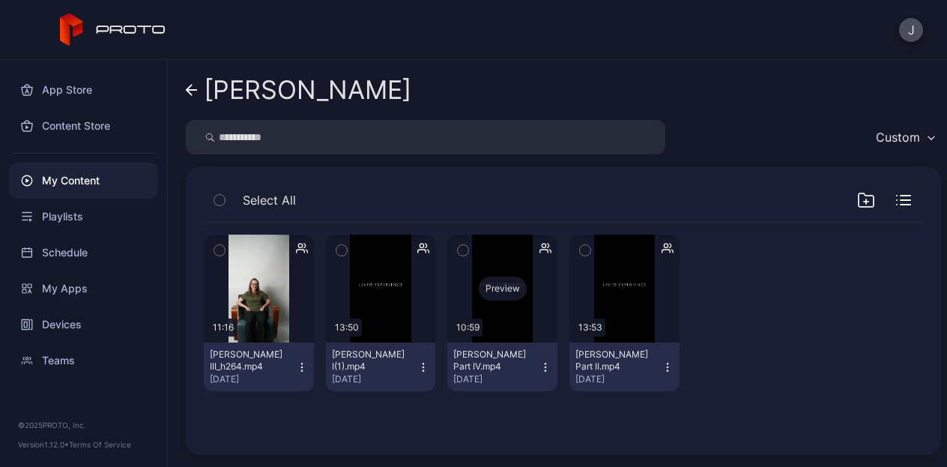
click at [526, 283] on div "Preview" at bounding box center [503, 288] width 48 height 24
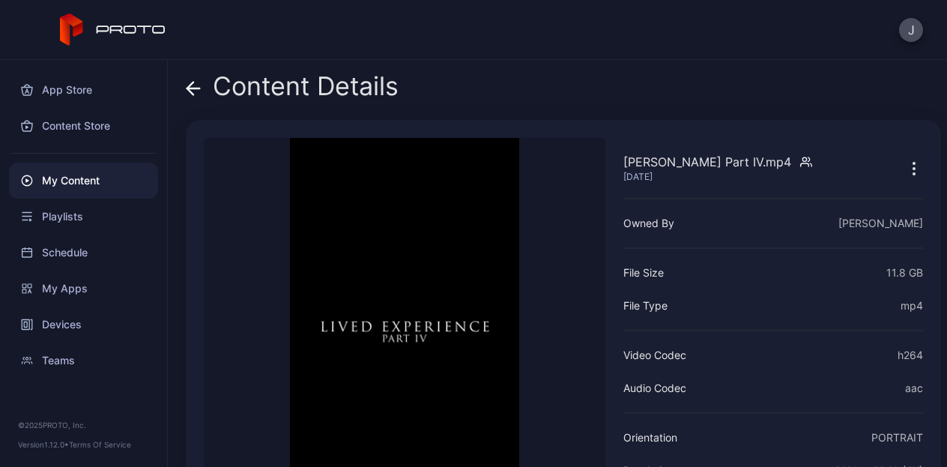
click at [195, 88] on icon at bounding box center [193, 88] width 13 height 0
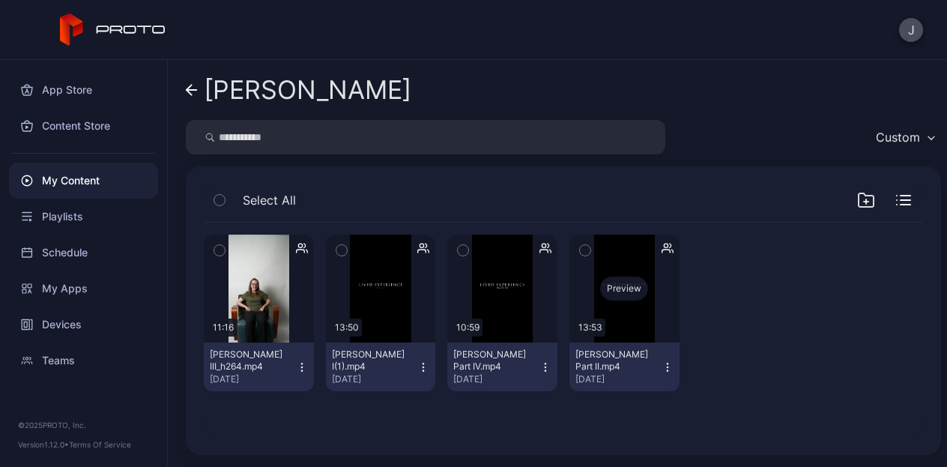
click at [679, 309] on div "Preview" at bounding box center [624, 288] width 110 height 108
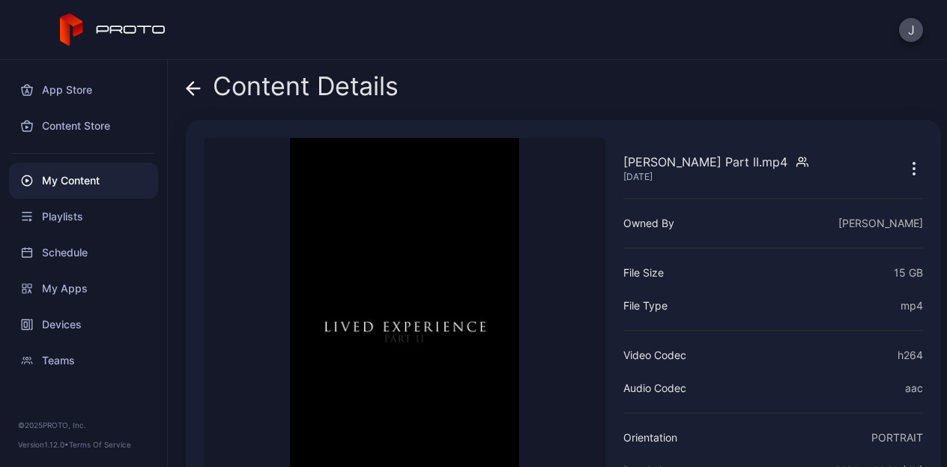
click at [204, 85] on div "Content Details" at bounding box center [292, 90] width 213 height 36
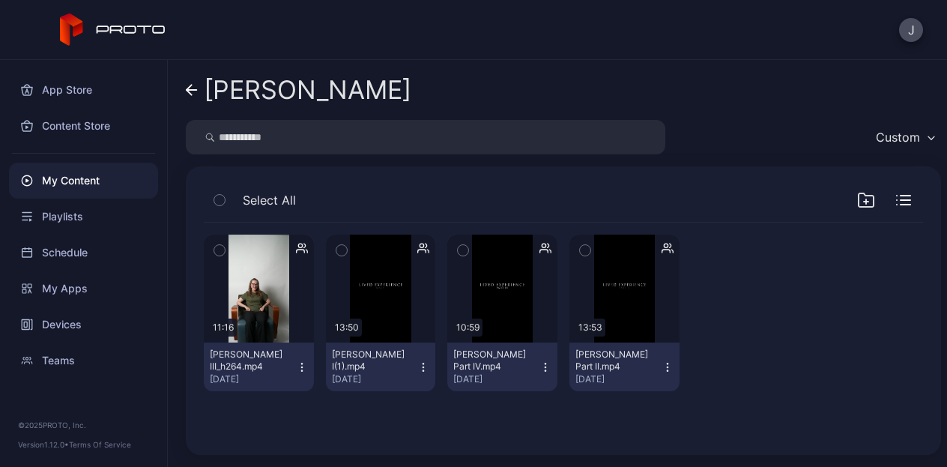
click at [198, 99] on link "[PERSON_NAME]" at bounding box center [298, 90] width 225 height 36
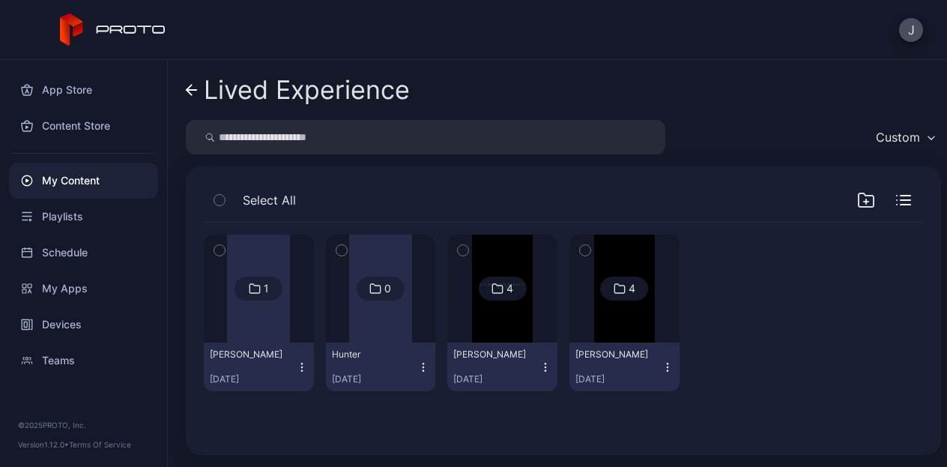
click at [648, 299] on div "4" at bounding box center [624, 288] width 48 height 24
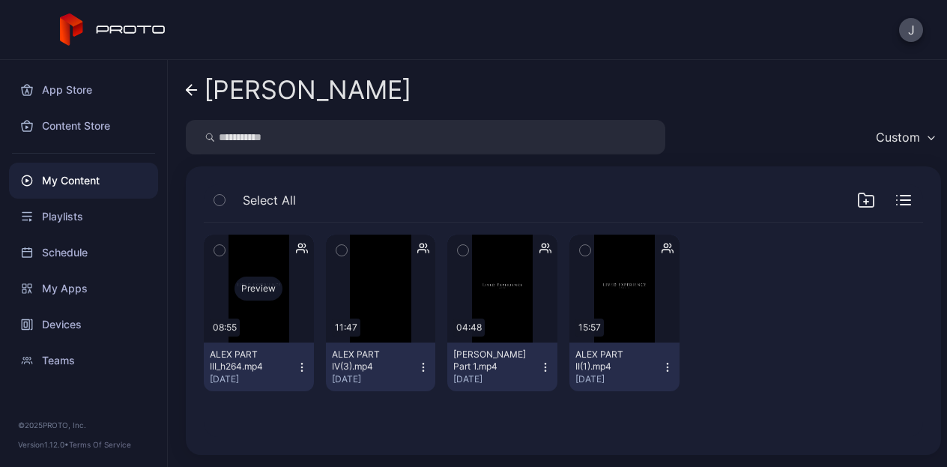
click at [245, 302] on div "Preview" at bounding box center [259, 288] width 110 height 108
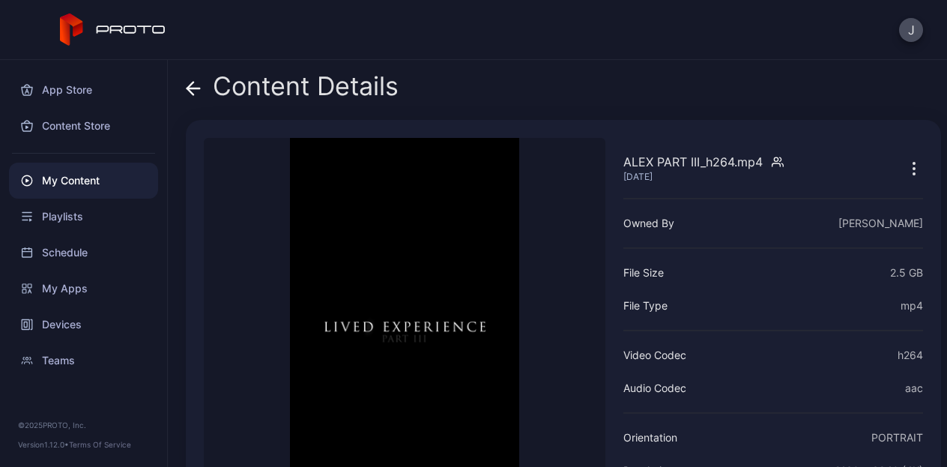
click at [190, 88] on icon at bounding box center [193, 88] width 13 height 0
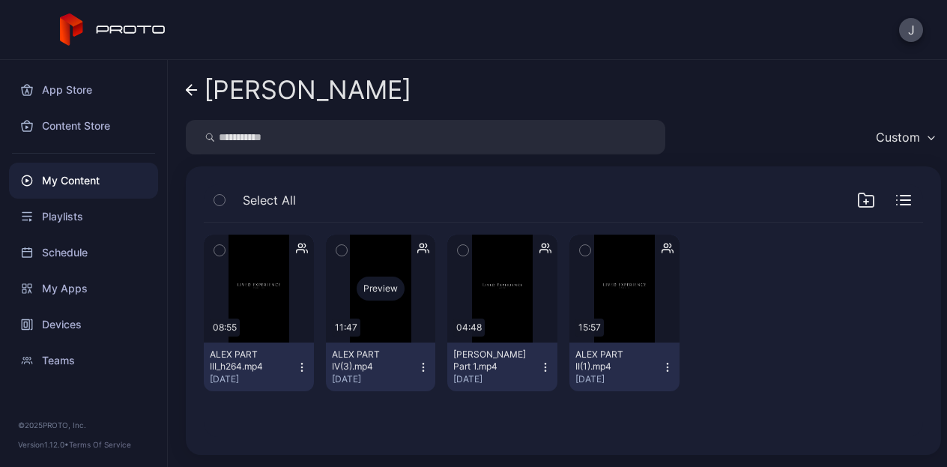
click at [413, 318] on div "Preview" at bounding box center [381, 288] width 110 height 108
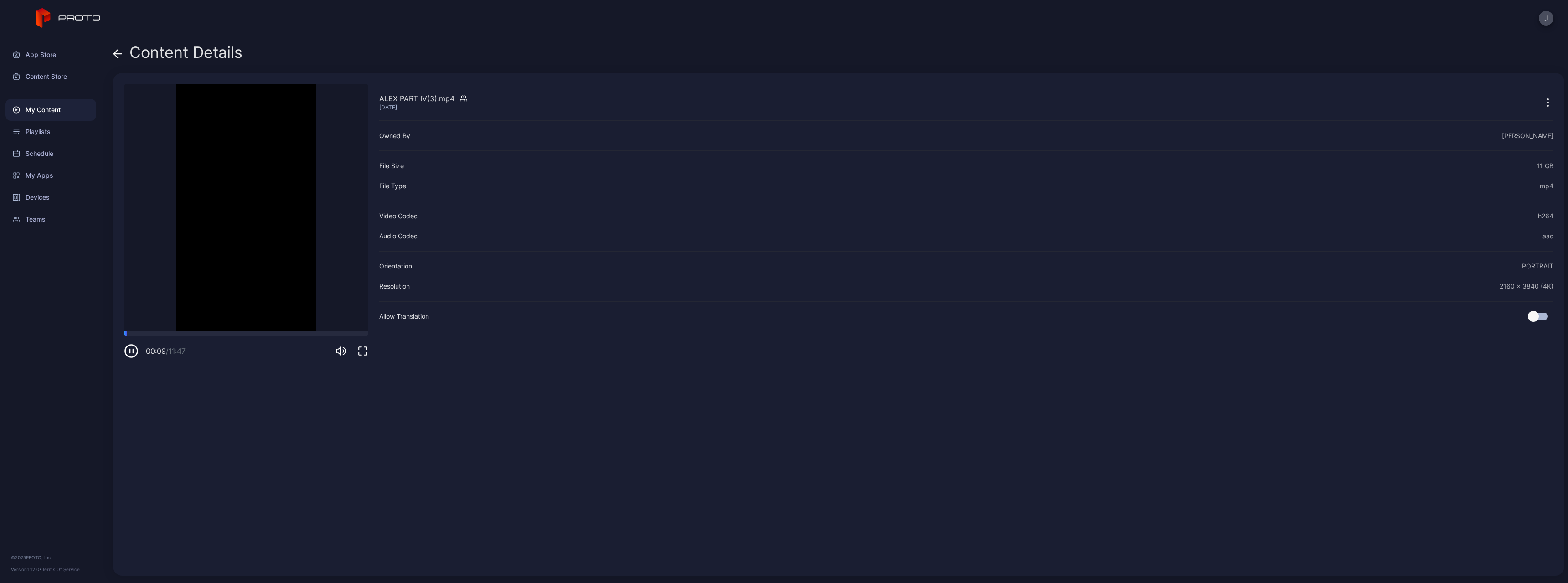
click at [121, 56] on icon at bounding box center [117, 54] width 9 height 9
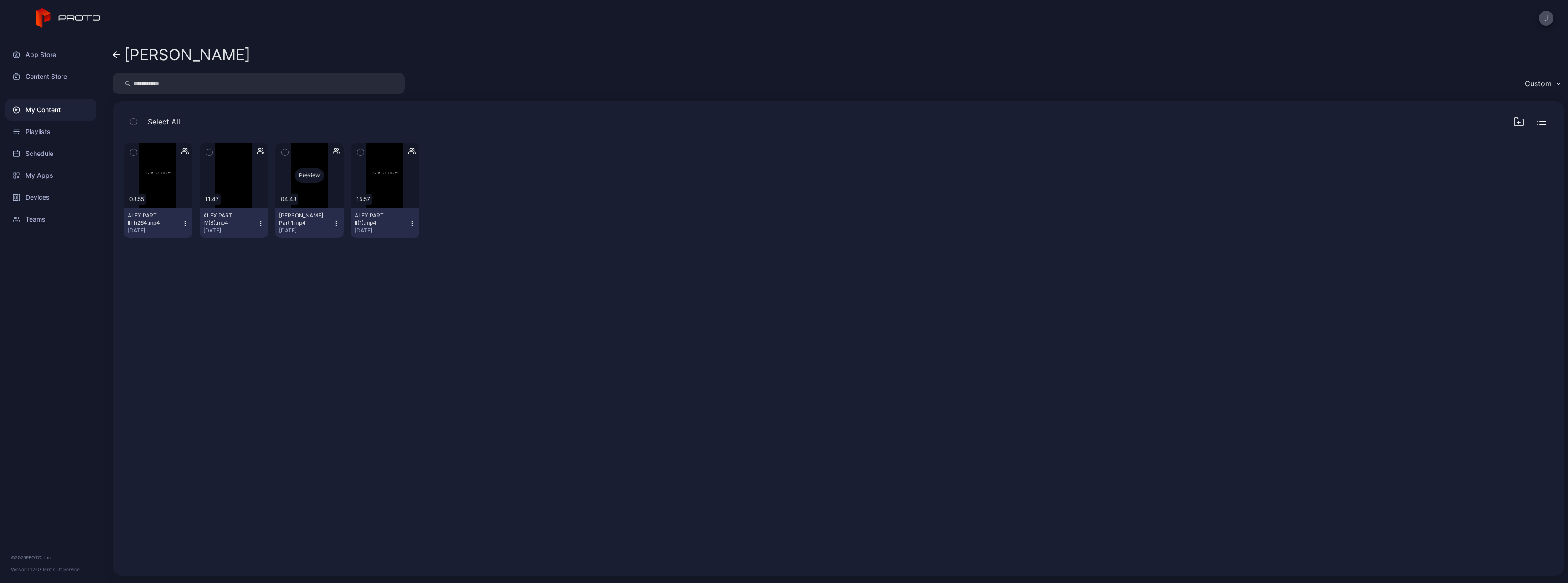
click at [304, 185] on div "Preview" at bounding box center [309, 175] width 68 height 66
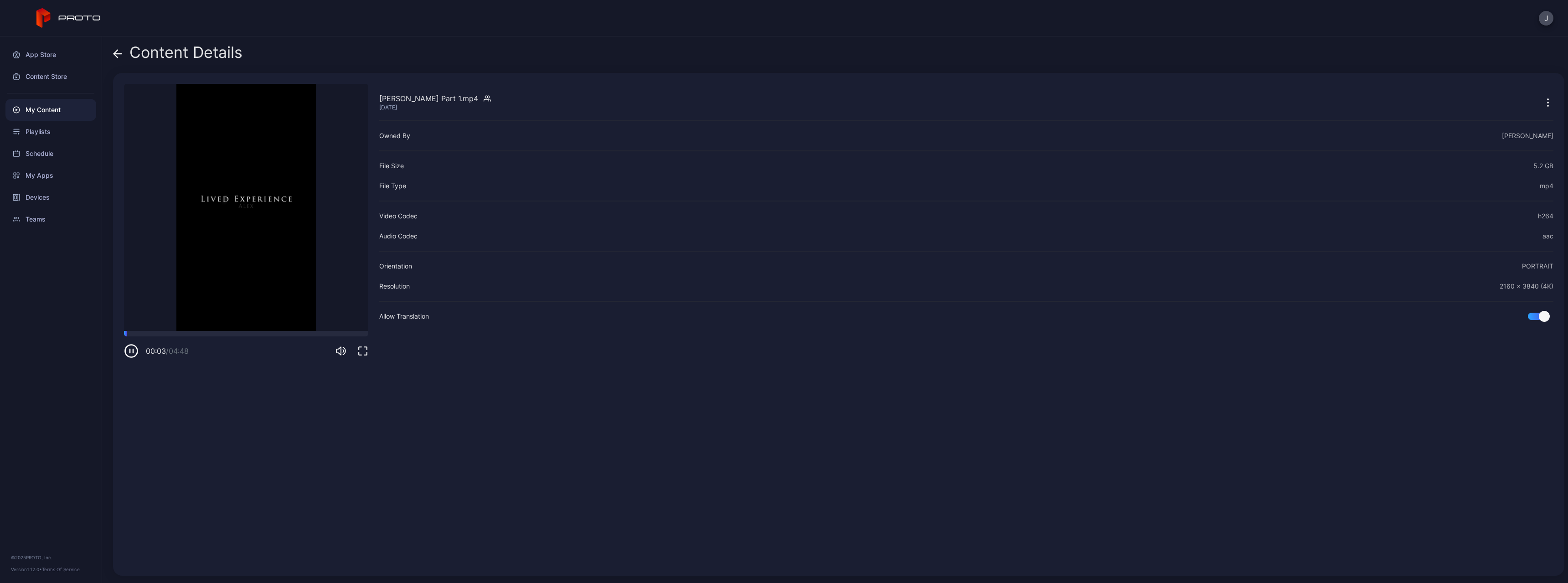
click at [115, 58] on icon at bounding box center [117, 54] width 9 height 9
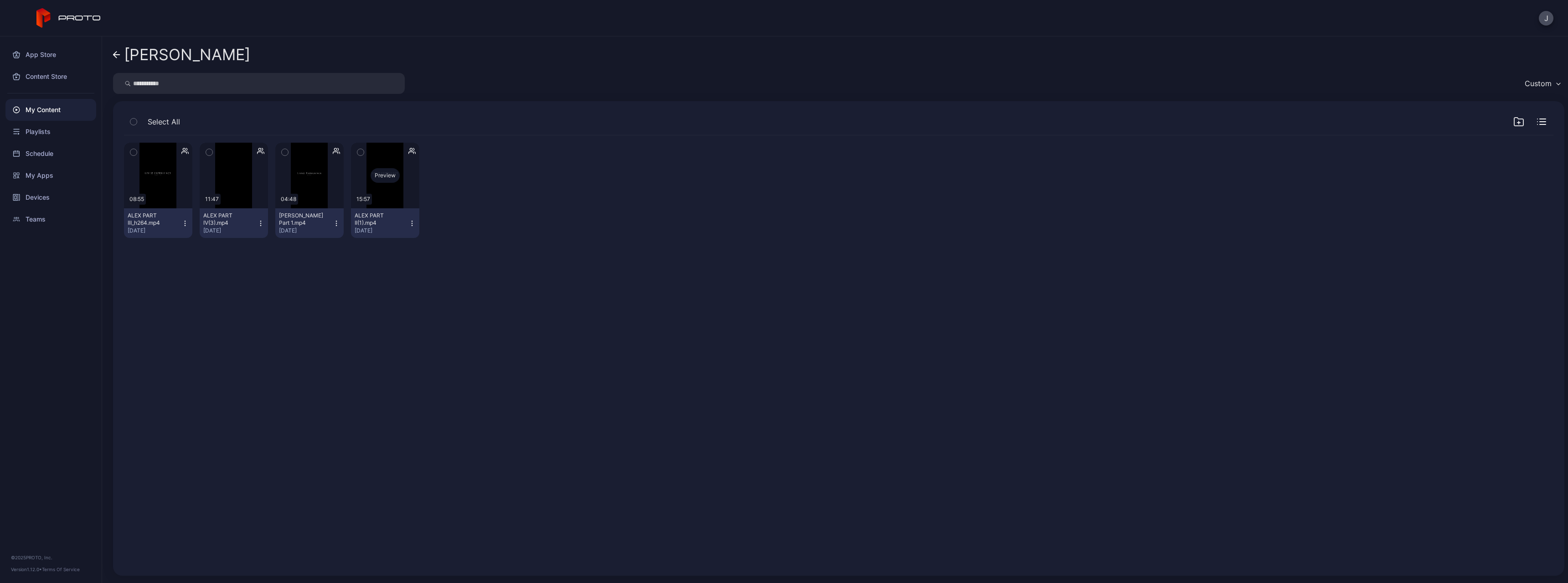
click at [379, 192] on div "Preview" at bounding box center [385, 175] width 68 height 66
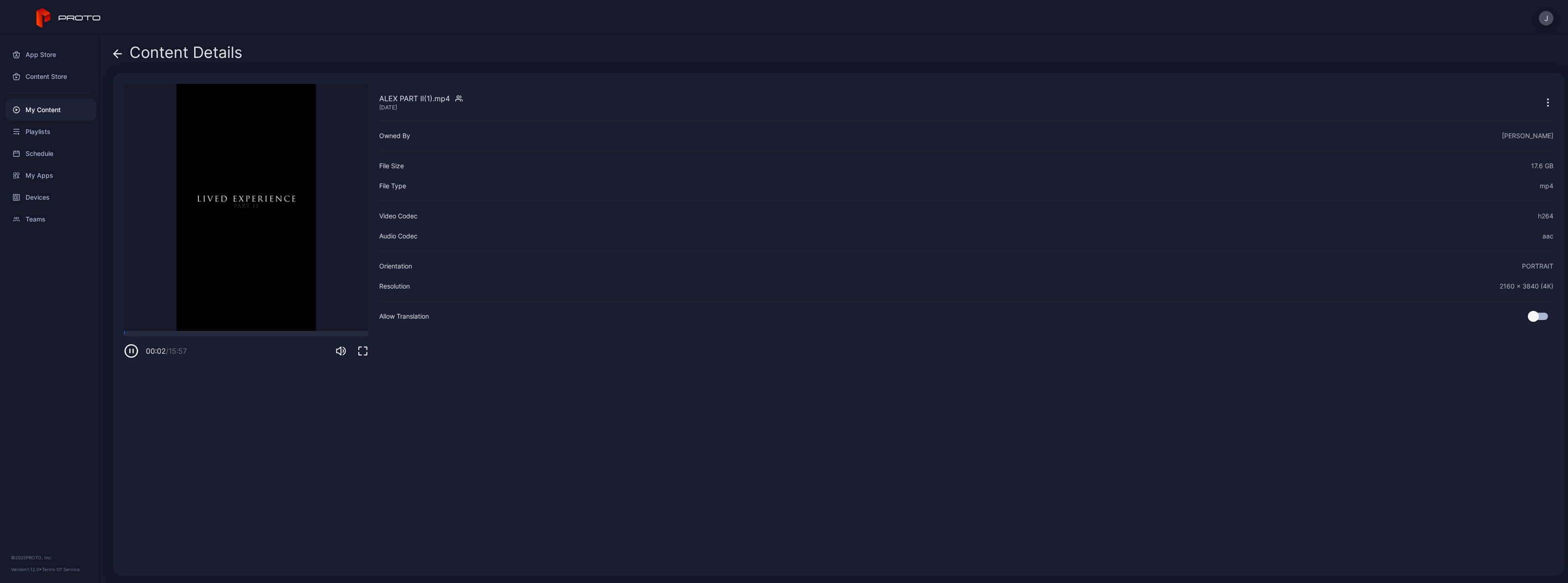
click at [117, 55] on icon at bounding box center [117, 54] width 9 height 9
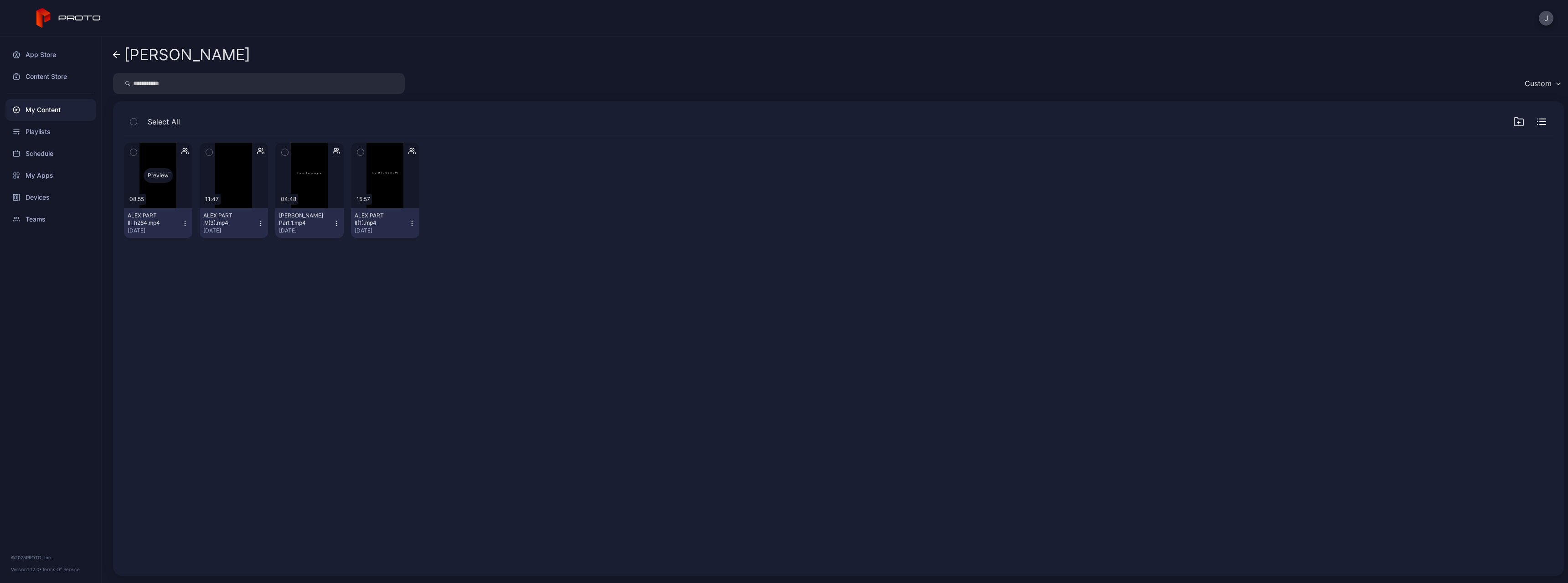
click at [183, 190] on div "Preview" at bounding box center [158, 175] width 68 height 66
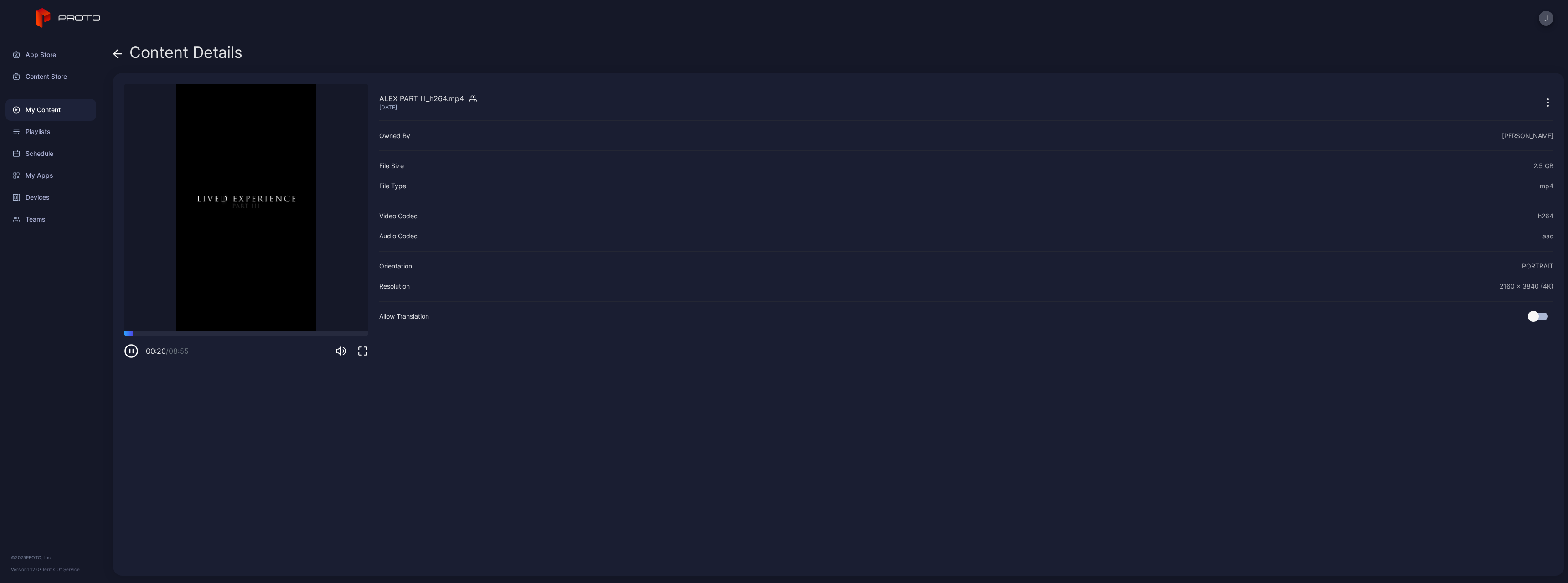
click at [112, 56] on div "Content Details ALEX PART III_h264.mp4 [DATE] Sorry, your browser doesn‘t suppo…" at bounding box center [835, 310] width 1466 height 546
click at [115, 52] on icon at bounding box center [116, 54] width 4 height 8
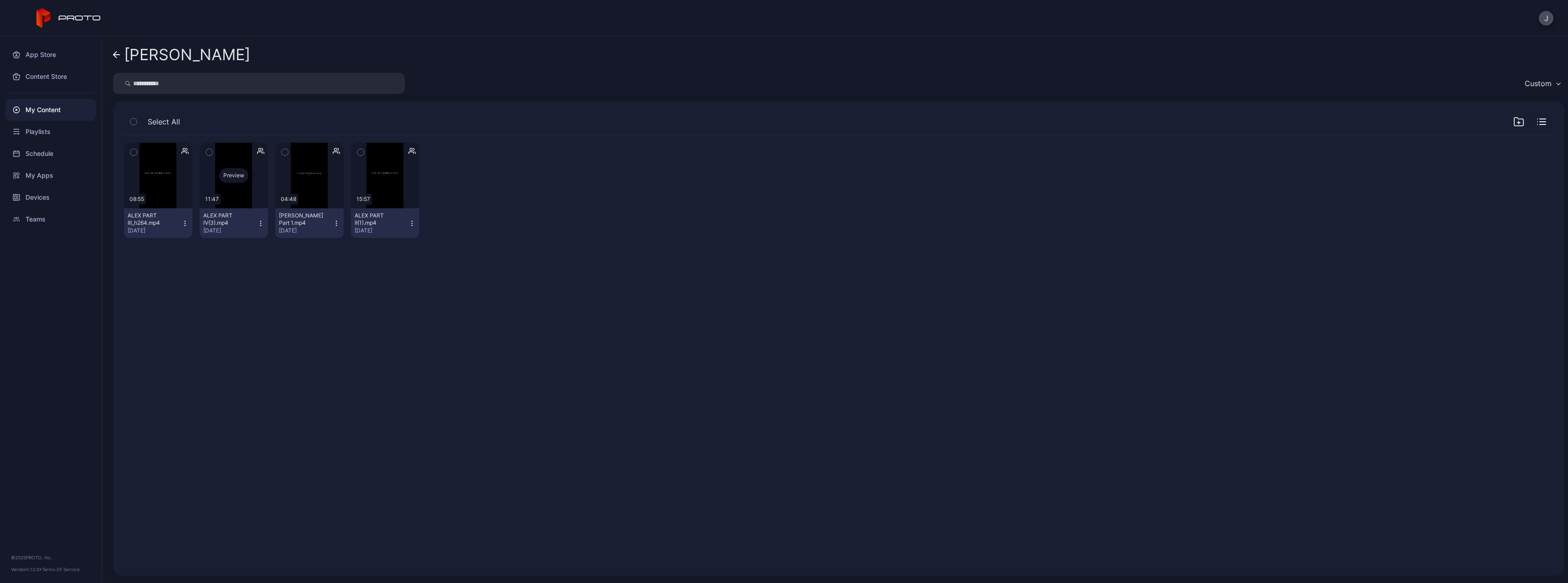
click at [227, 194] on div "Preview" at bounding box center [234, 175] width 68 height 66
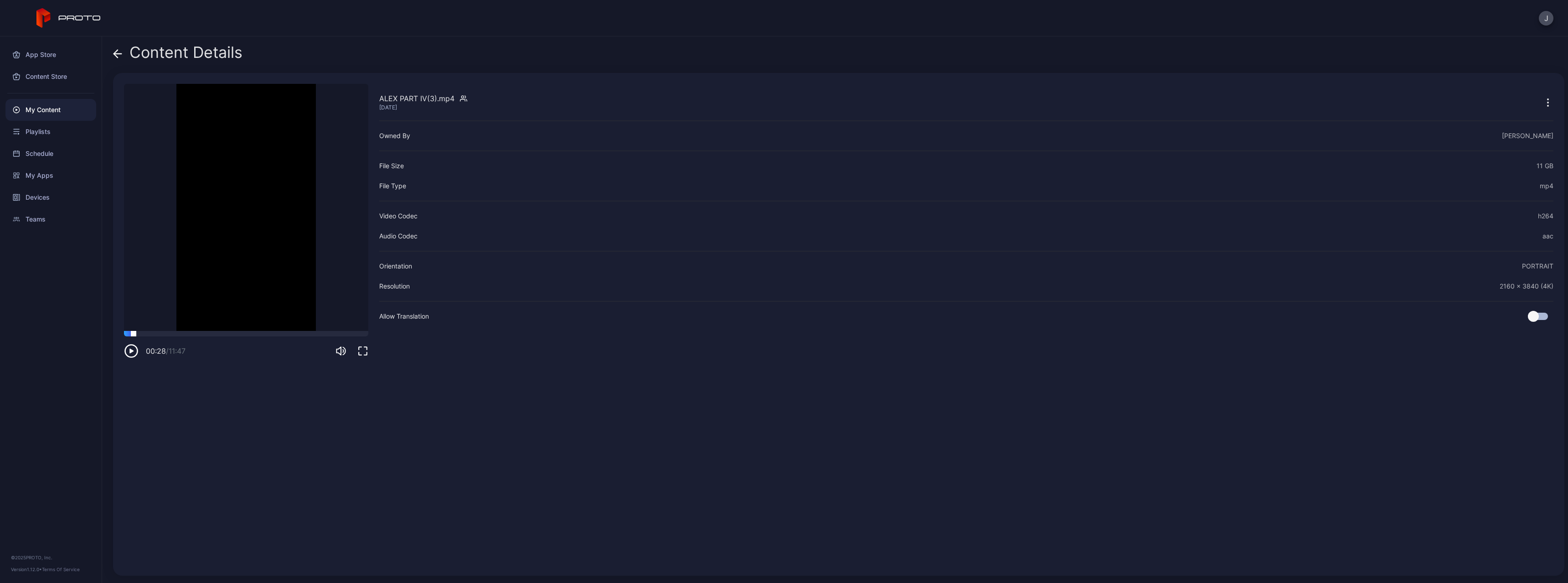
click at [133, 287] on div at bounding box center [246, 333] width 244 height 5
click at [119, 54] on icon at bounding box center [117, 54] width 9 height 9
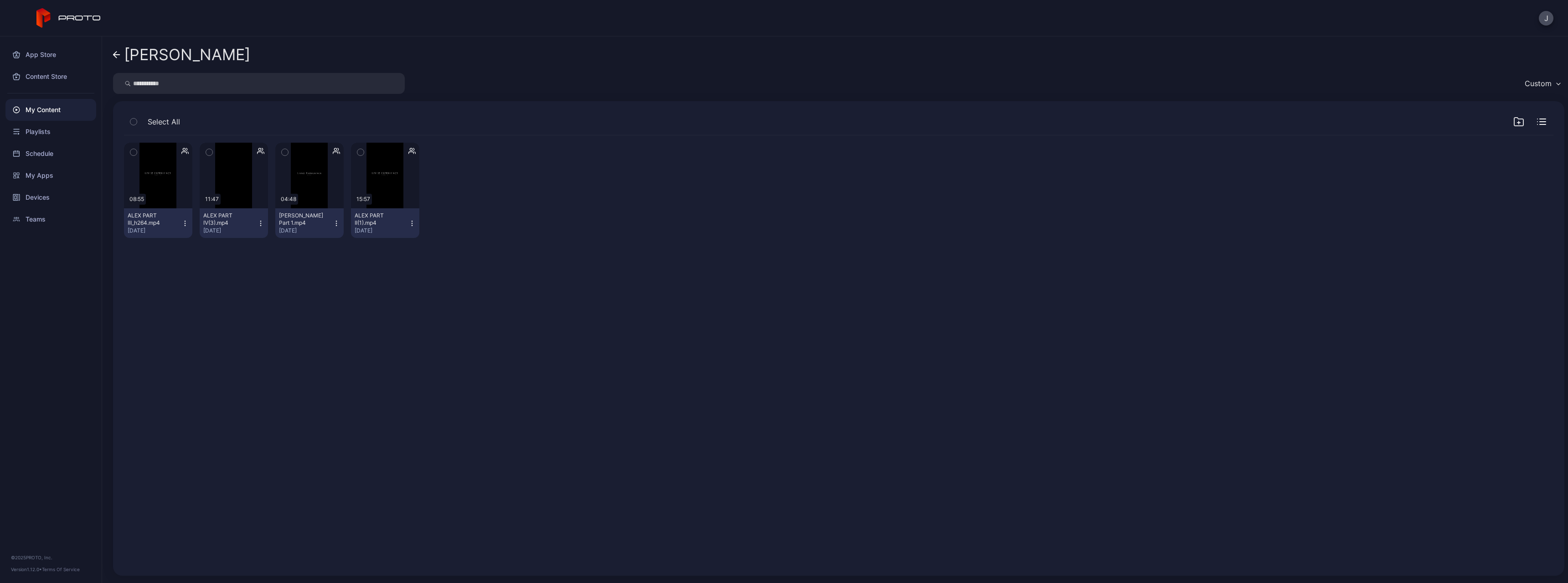
click at [120, 55] on icon at bounding box center [117, 55] width 7 height 8
click at [116, 54] on icon at bounding box center [117, 55] width 7 height 8
click at [333, 220] on icon "button" at bounding box center [337, 223] width 7 height 7
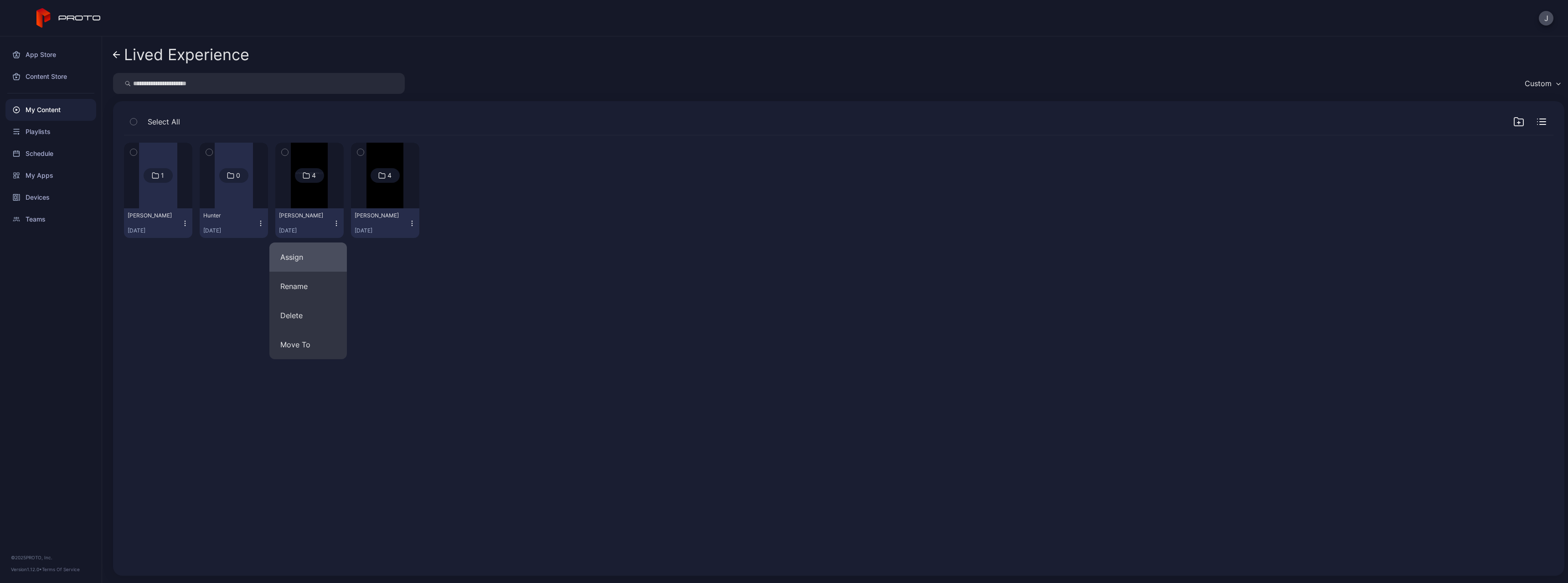
click at [309, 262] on button "Assign" at bounding box center [308, 257] width 77 height 29
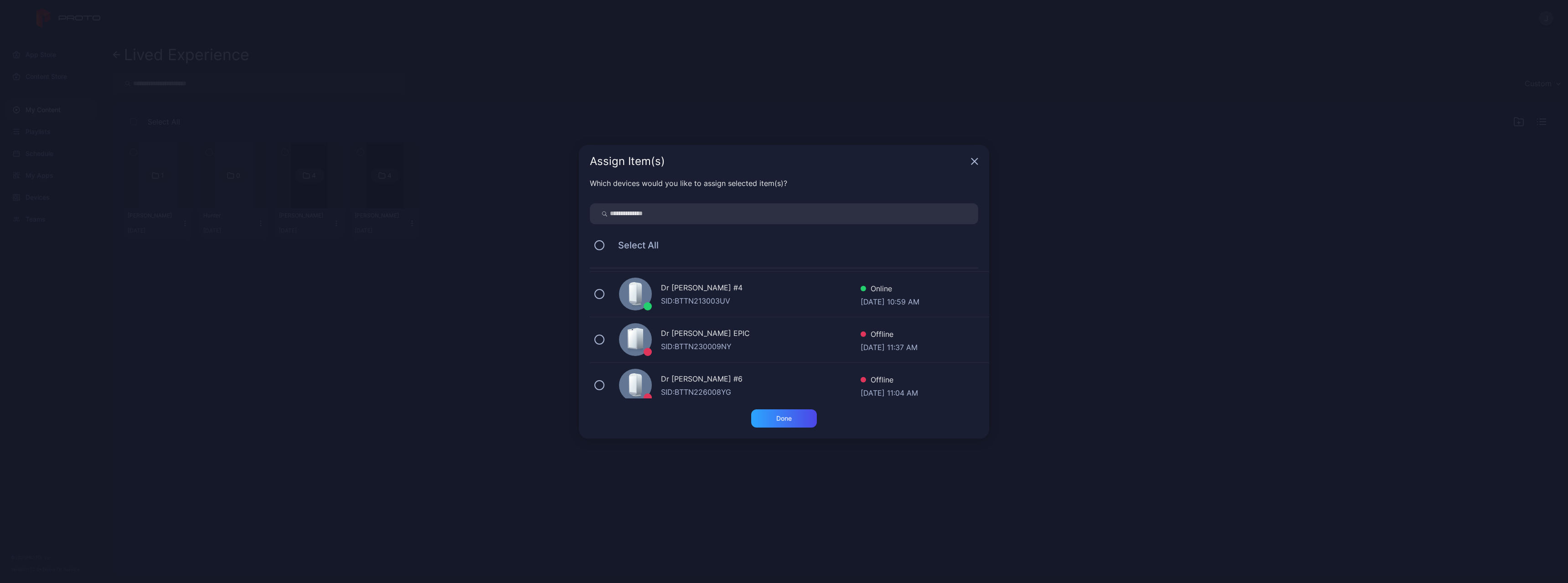
scroll to position [137, 0]
click at [576, 287] on button at bounding box center [599, 291] width 10 height 10
click at [576, 163] on div "Assign Item(s)" at bounding box center [784, 161] width 410 height 33
click at [576, 162] on icon "button" at bounding box center [975, 161] width 7 height 7
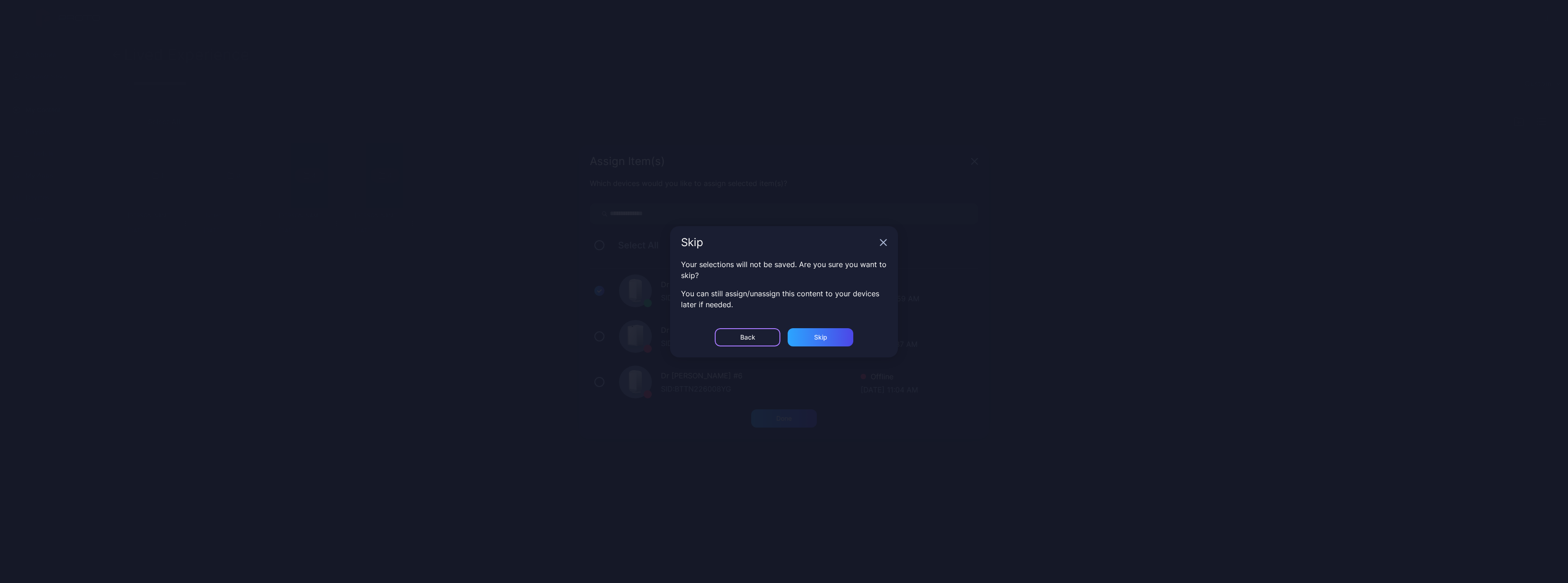
click at [576, 287] on div "Back" at bounding box center [747, 337] width 66 height 18
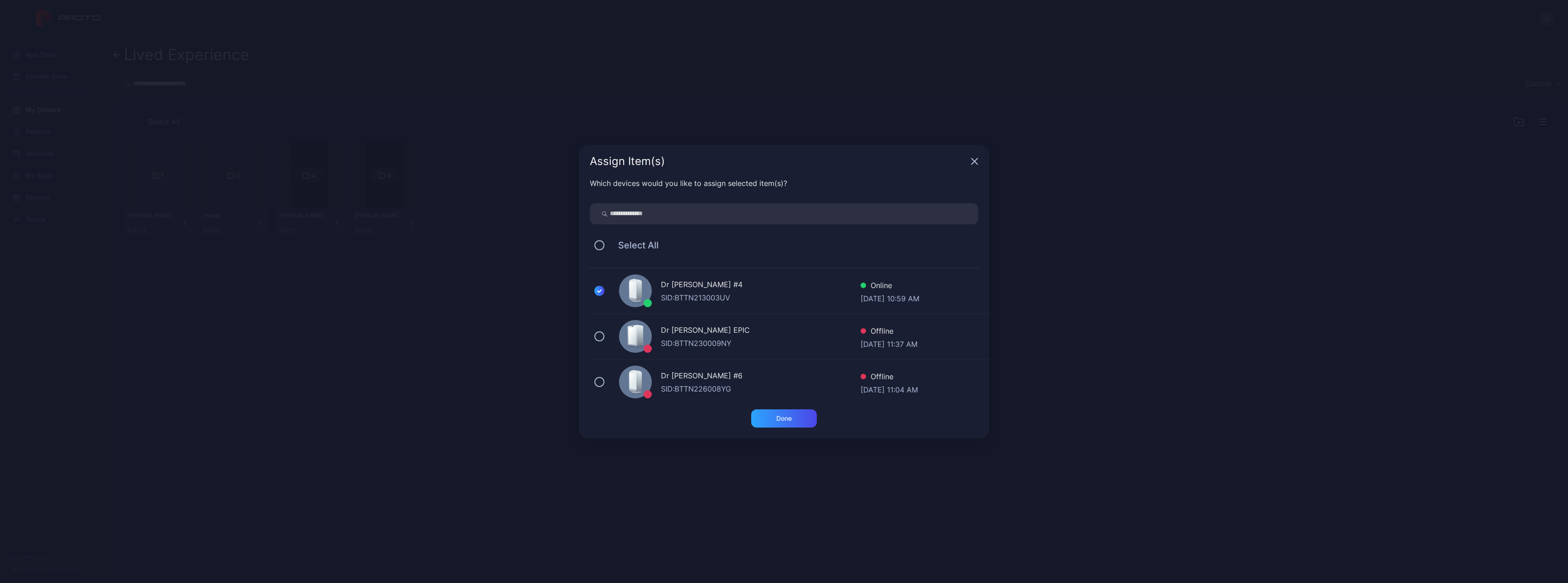
click at [576, 162] on div "Assign Item(s)" at bounding box center [784, 161] width 410 height 33
click at [576, 161] on icon "button" at bounding box center [975, 161] width 6 height 6
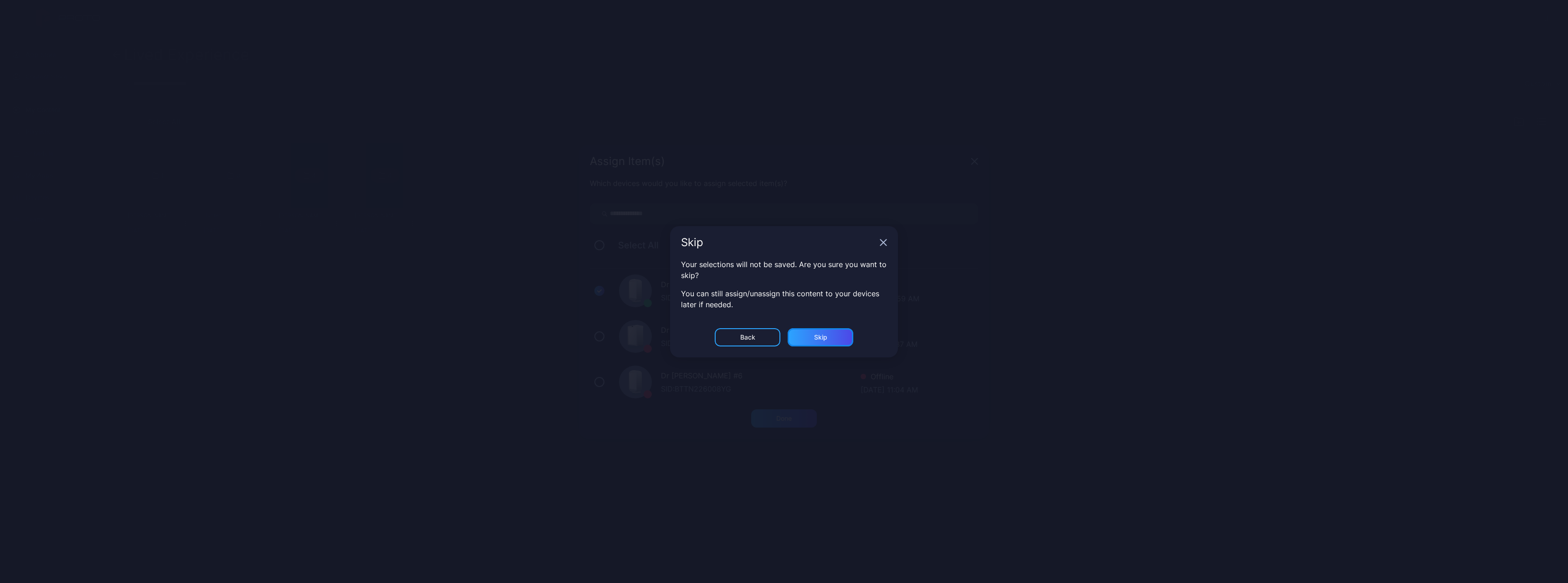
click at [576, 287] on div "Skip" at bounding box center [821, 337] width 13 height 7
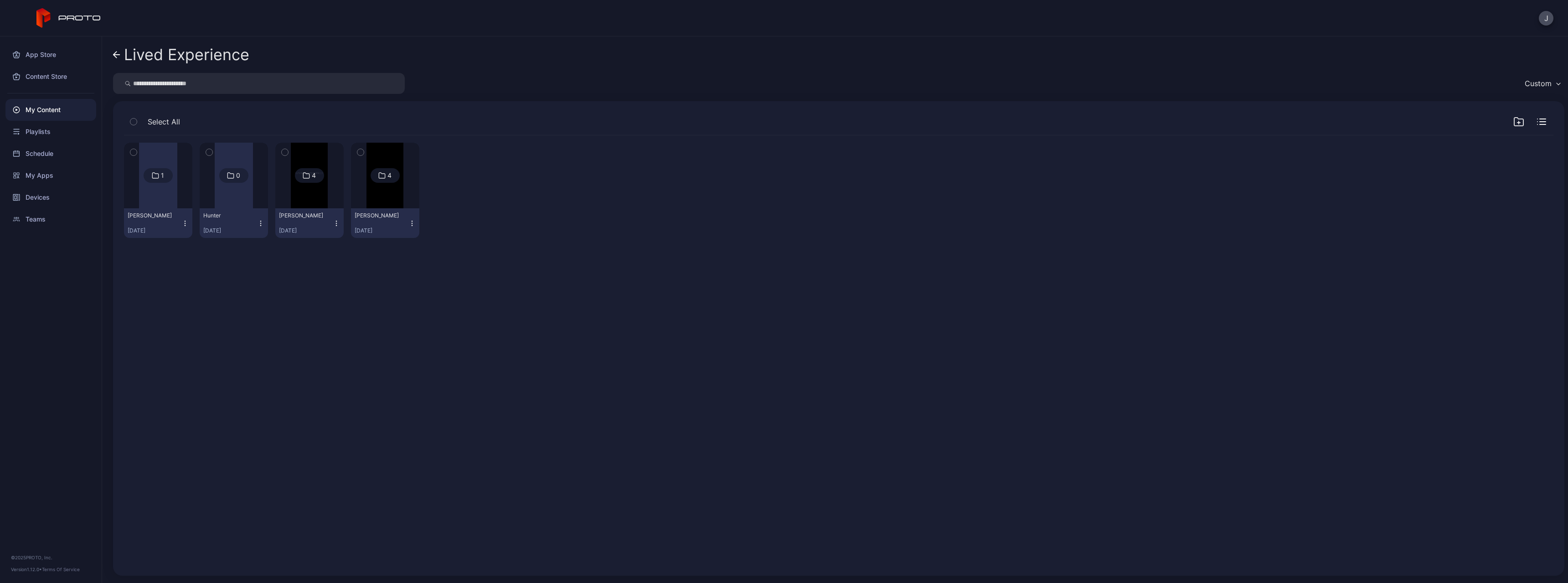
click at [113, 57] on icon at bounding box center [117, 55] width 7 height 8
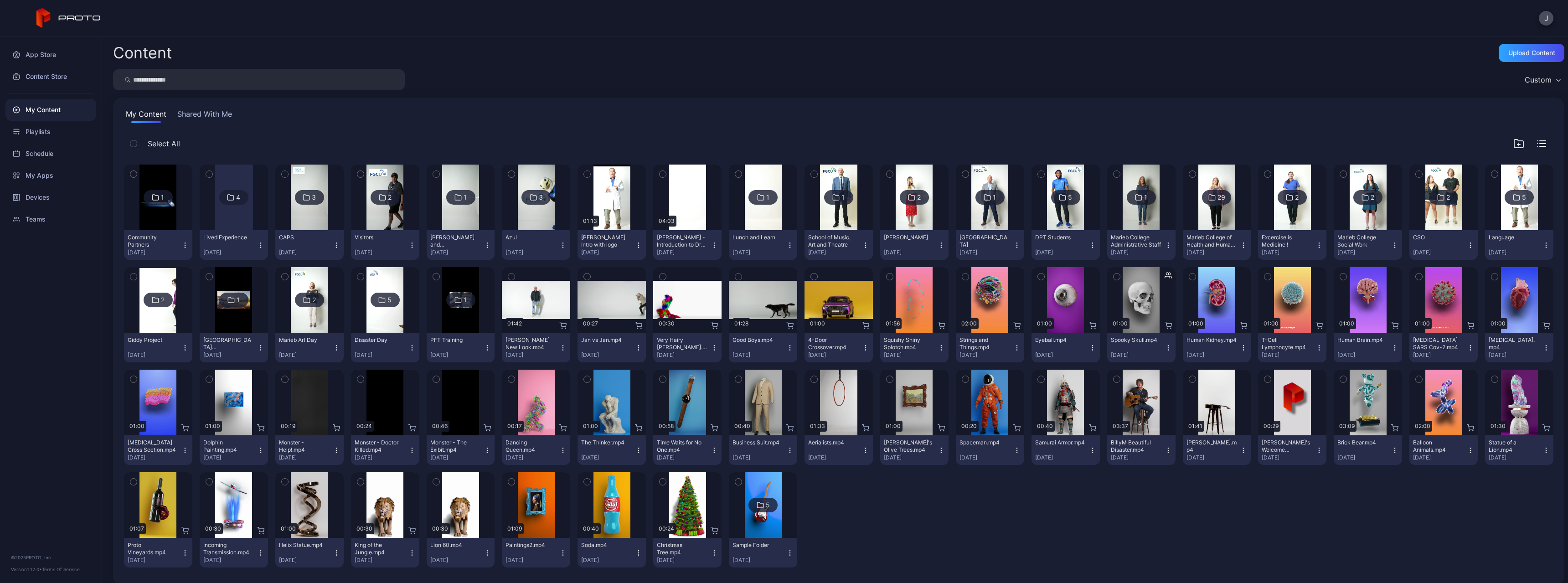
click at [264, 245] on button "Lived Experience [DATE]" at bounding box center [234, 245] width 68 height 30
click at [235, 285] on button "Assign" at bounding box center [233, 279] width 77 height 29
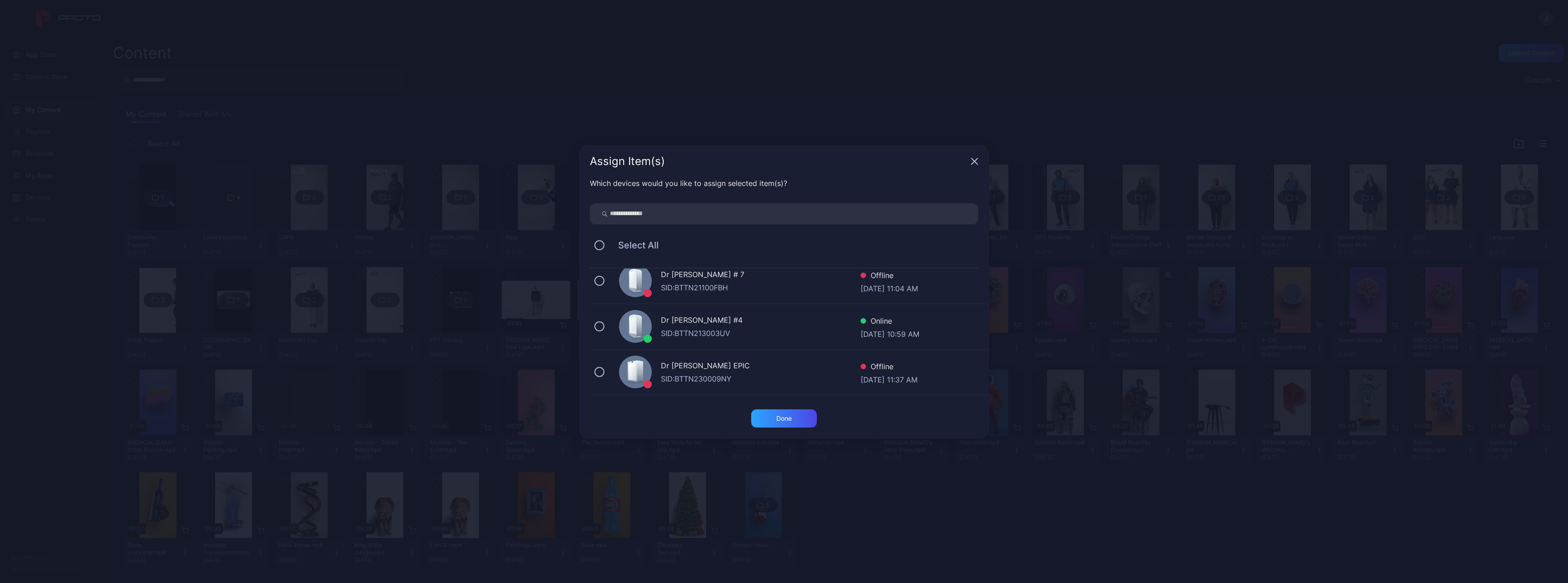
scroll to position [137, 0]
click at [576, 287] on button at bounding box center [599, 291] width 10 height 10
click at [576, 287] on div "Done" at bounding box center [783, 418] width 15 height 7
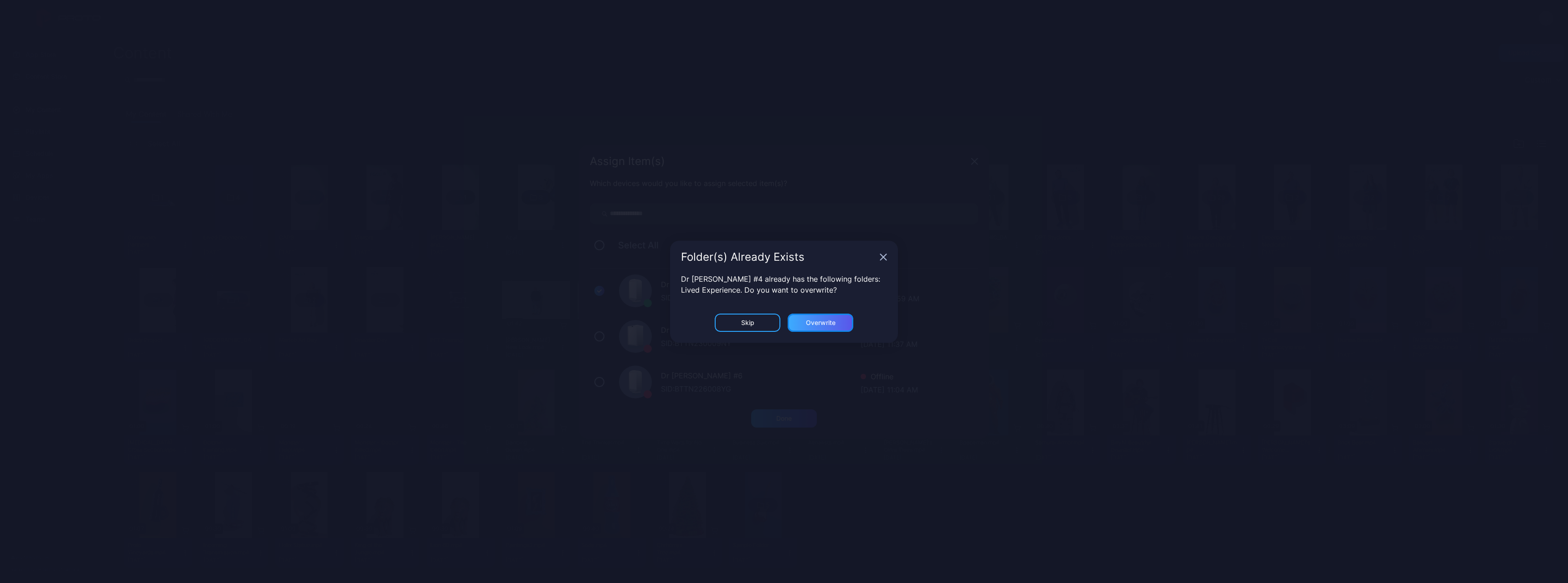
click at [576, 287] on div "Overwrite" at bounding box center [821, 323] width 66 height 18
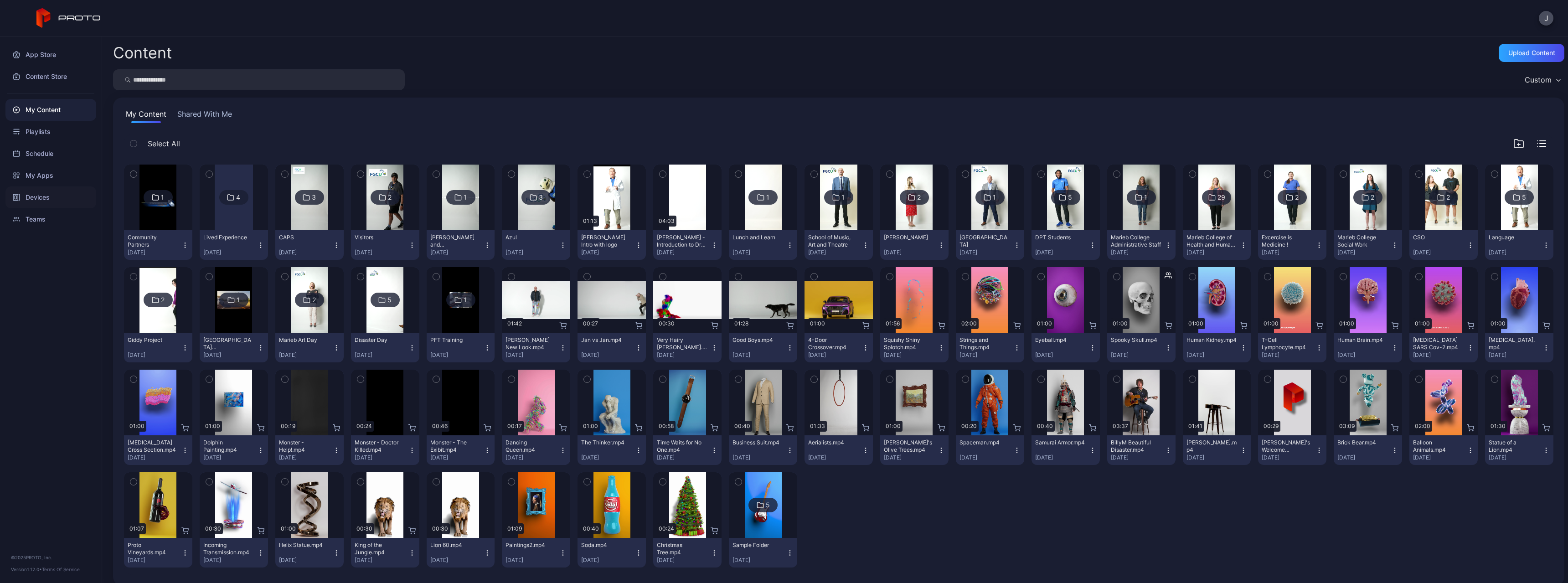
click at [46, 201] on div "Devices" at bounding box center [51, 197] width 91 height 22
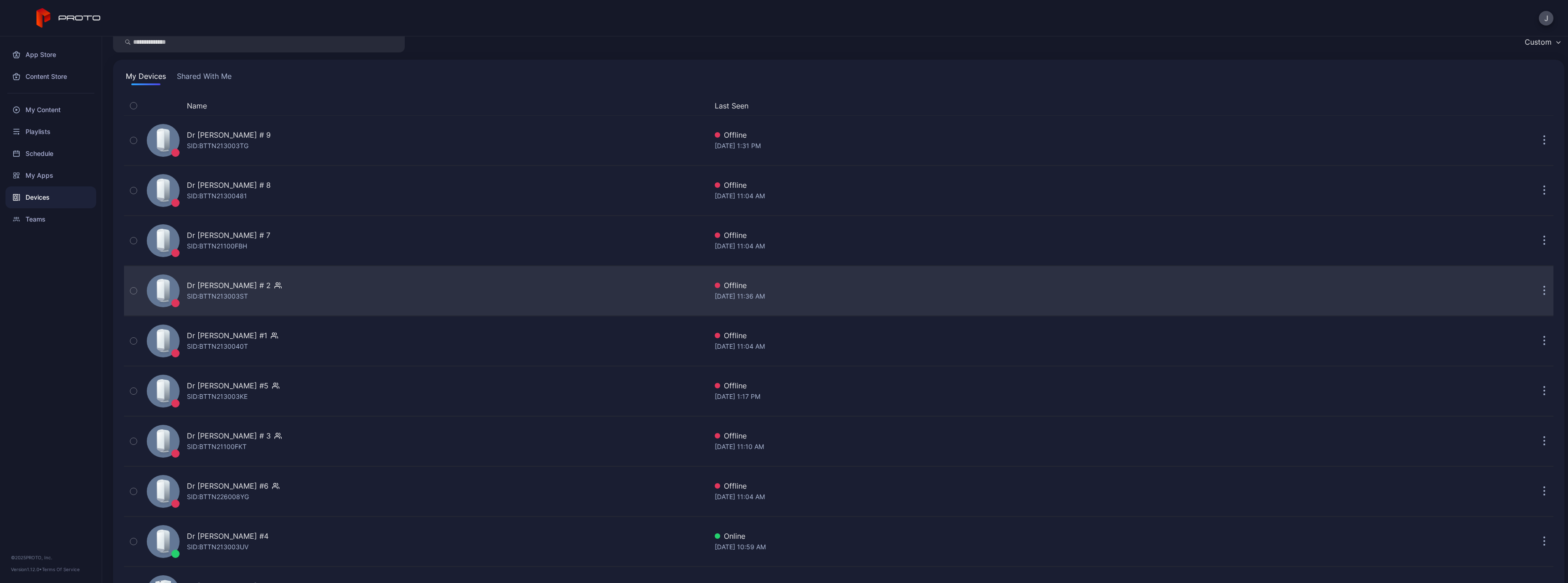
scroll to position [90, 0]
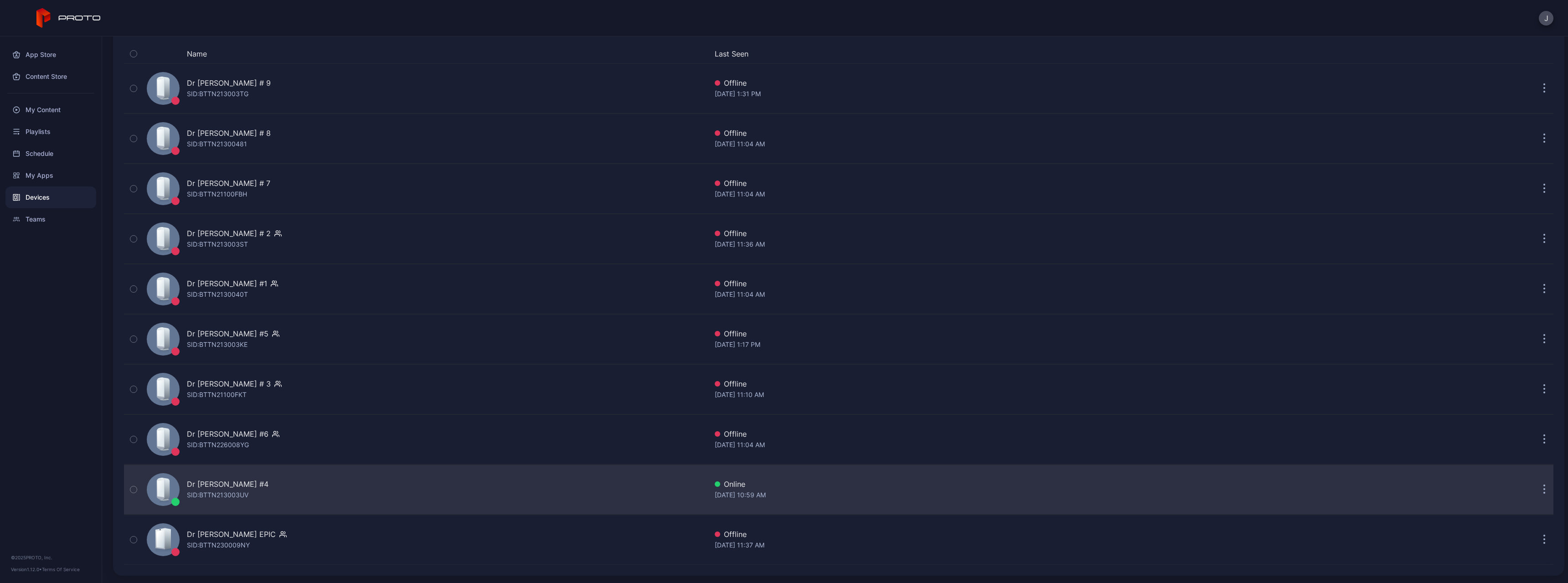
click at [157, 287] on icon at bounding box center [163, 490] width 15 height 26
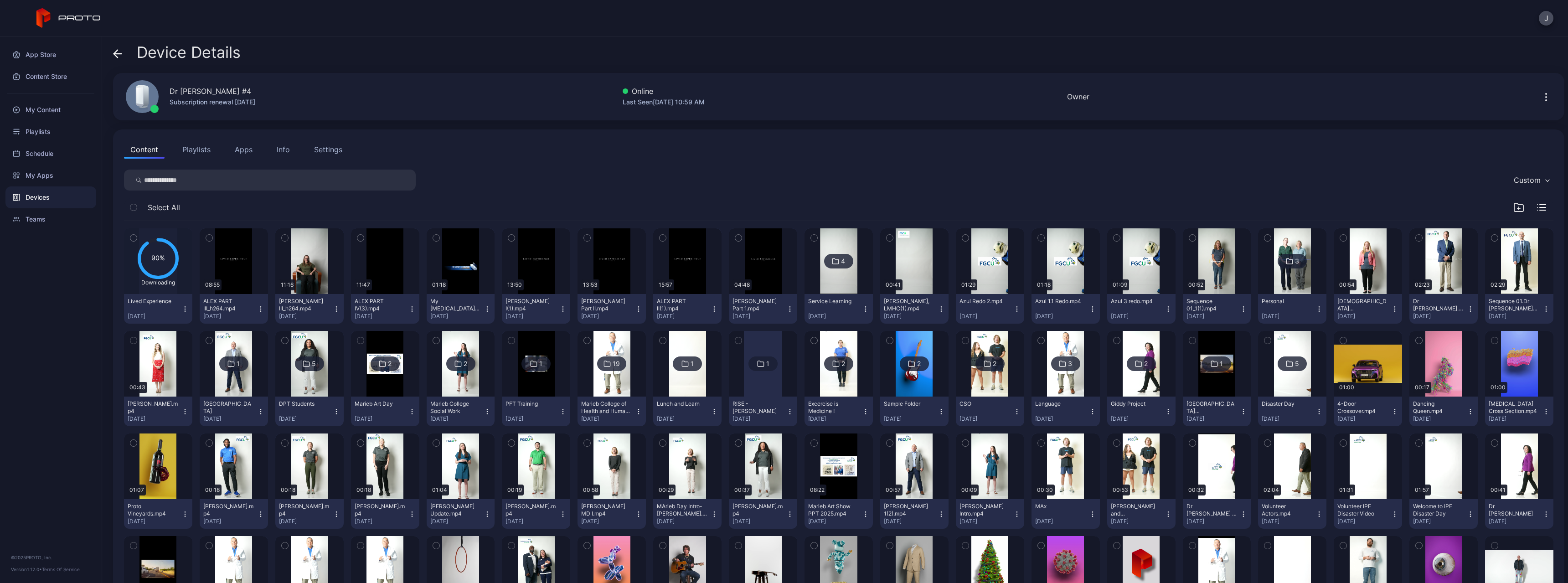
click at [283, 235] on icon "button" at bounding box center [285, 238] width 6 height 10
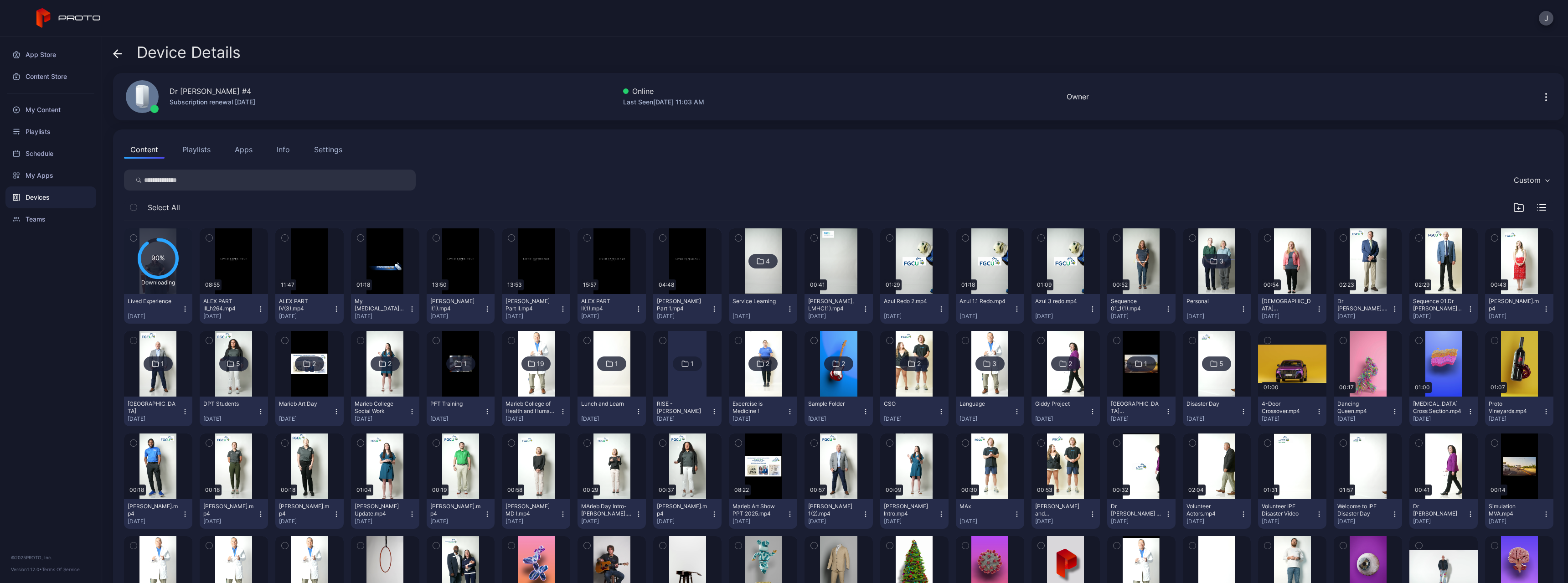
click at [209, 239] on icon "button" at bounding box center [209, 238] width 6 height 10
click at [285, 237] on icon "button" at bounding box center [285, 238] width 6 height 10
click at [435, 237] on icon "button" at bounding box center [436, 238] width 6 height 10
click at [513, 237] on button "button" at bounding box center [511, 237] width 19 height 19
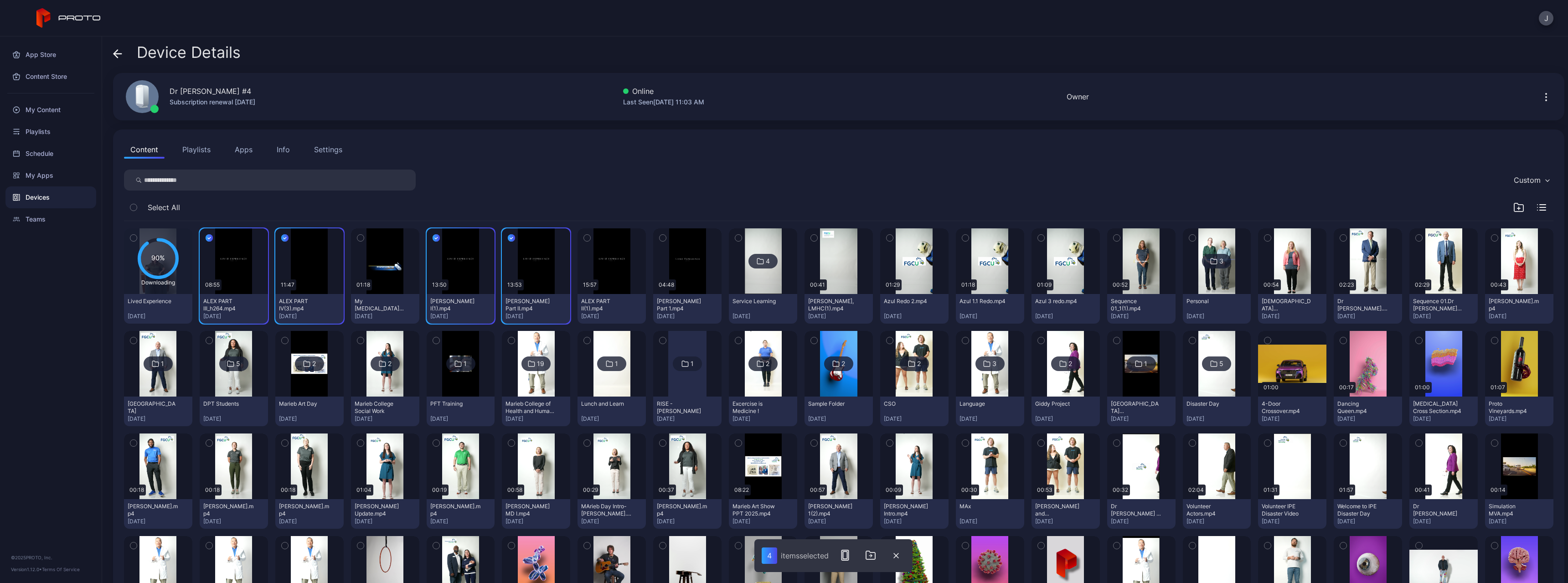
drag, startPoint x: 585, startPoint y: 235, endPoint x: 590, endPoint y: 236, distance: 5.1
click at [576, 236] on icon "button" at bounding box center [587, 238] width 6 height 10
click at [576, 239] on icon "button" at bounding box center [663, 238] width 6 height 10
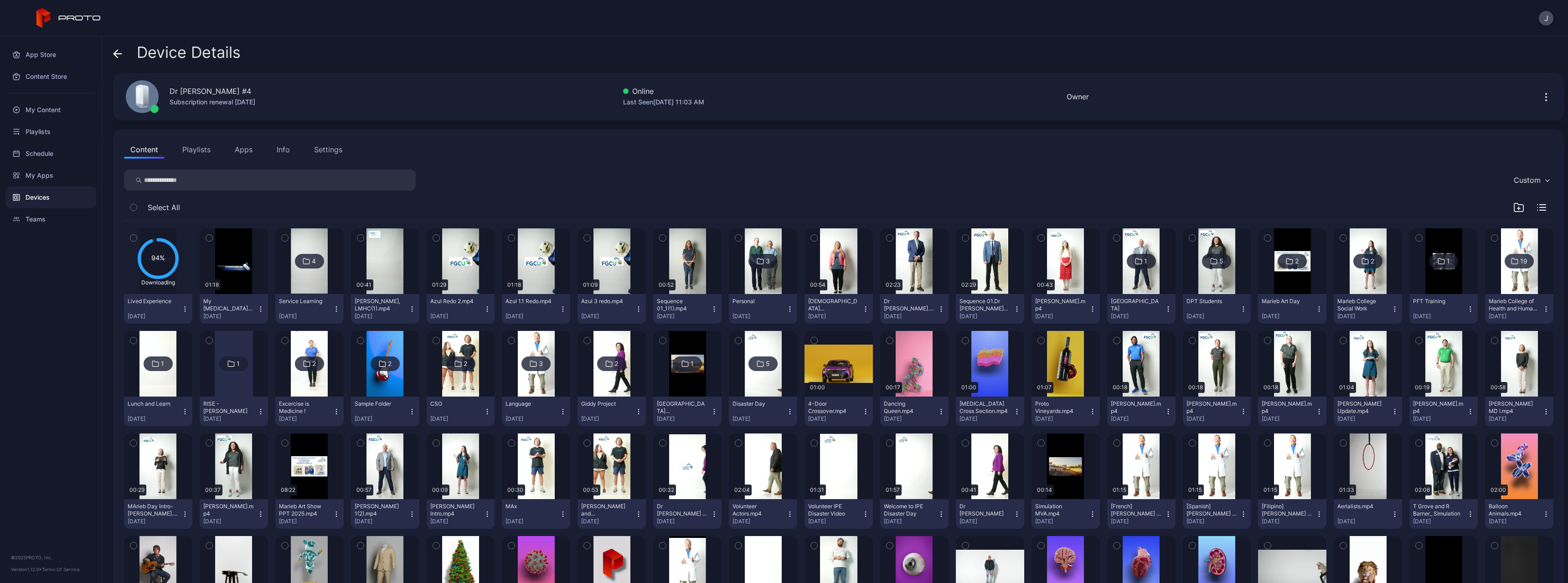
click at [259, 287] on icon "button" at bounding box center [261, 309] width 7 height 7
click at [247, 287] on button "button" at bounding box center [234, 261] width 68 height 66
click at [246, 285] on button "button" at bounding box center [234, 261] width 68 height 66
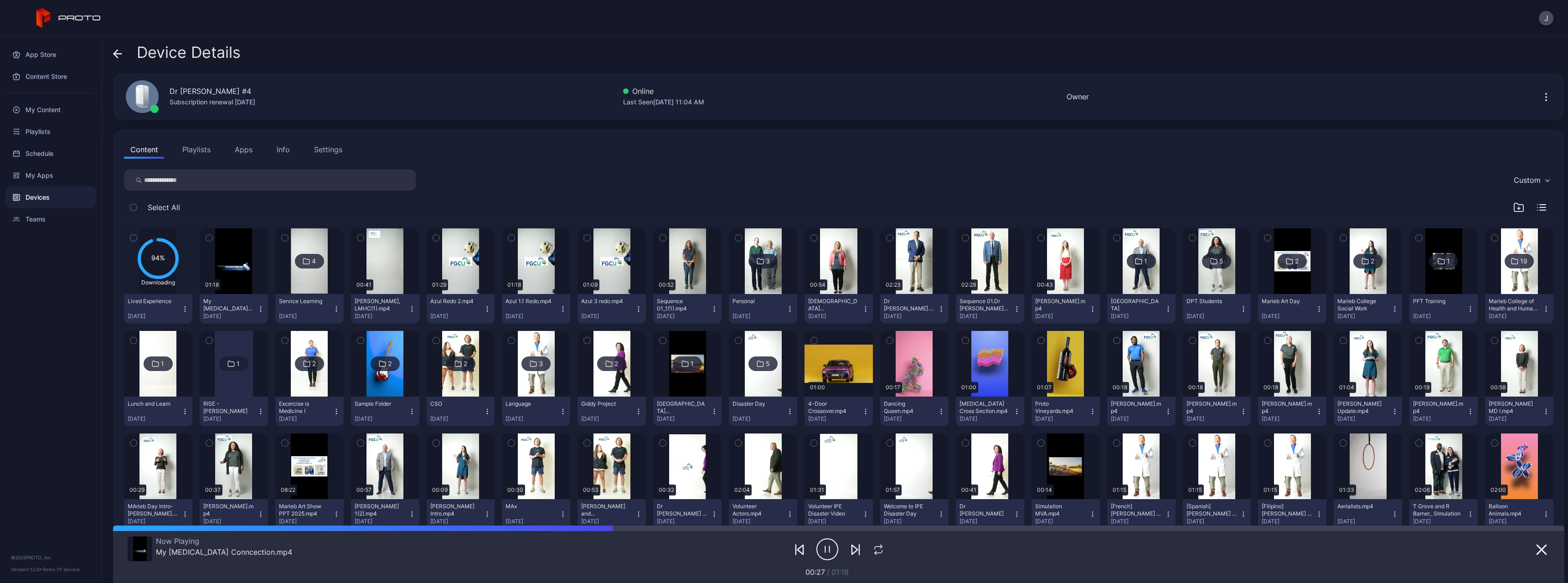
click at [248, 287] on button "My [MEDICAL_DATA] Conncection.mp4 [DATE]" at bounding box center [234, 309] width 68 height 30
click at [245, 287] on button "button" at bounding box center [234, 261] width 68 height 66
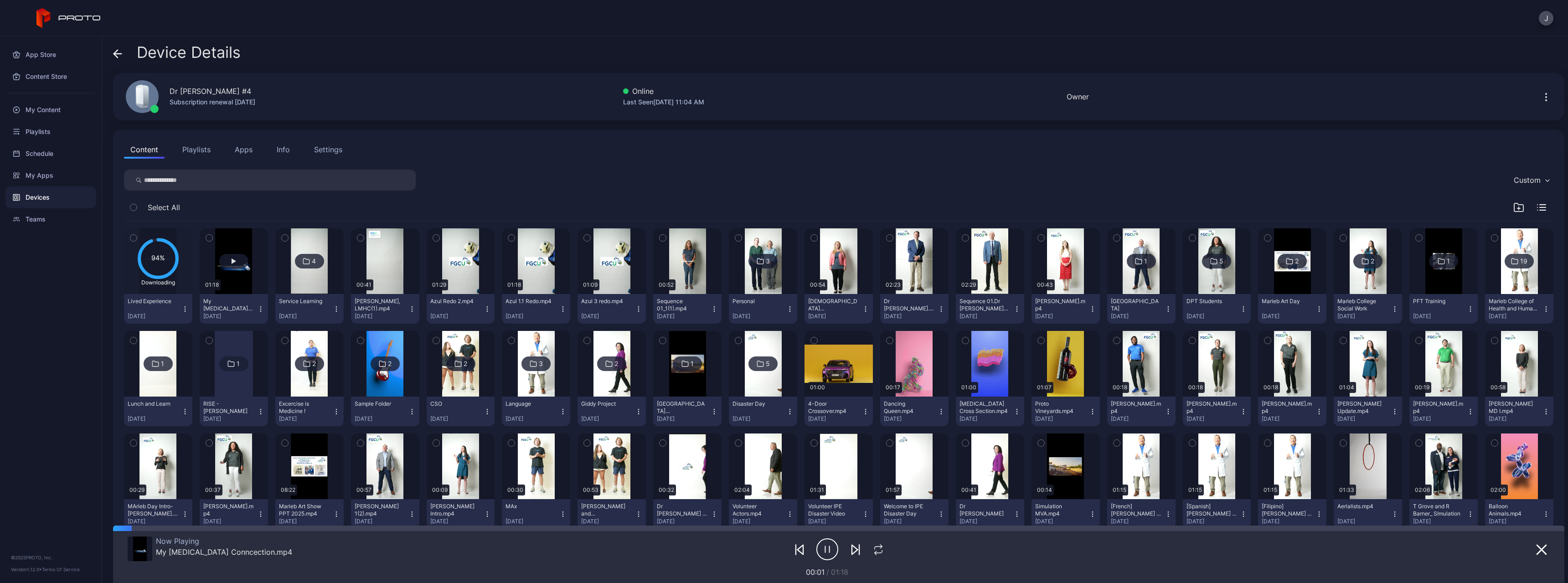
click at [245, 287] on button "button" at bounding box center [234, 261] width 68 height 66
click at [235, 251] on button "button" at bounding box center [234, 261] width 68 height 66
click at [38, 113] on div "My Content" at bounding box center [51, 110] width 91 height 22
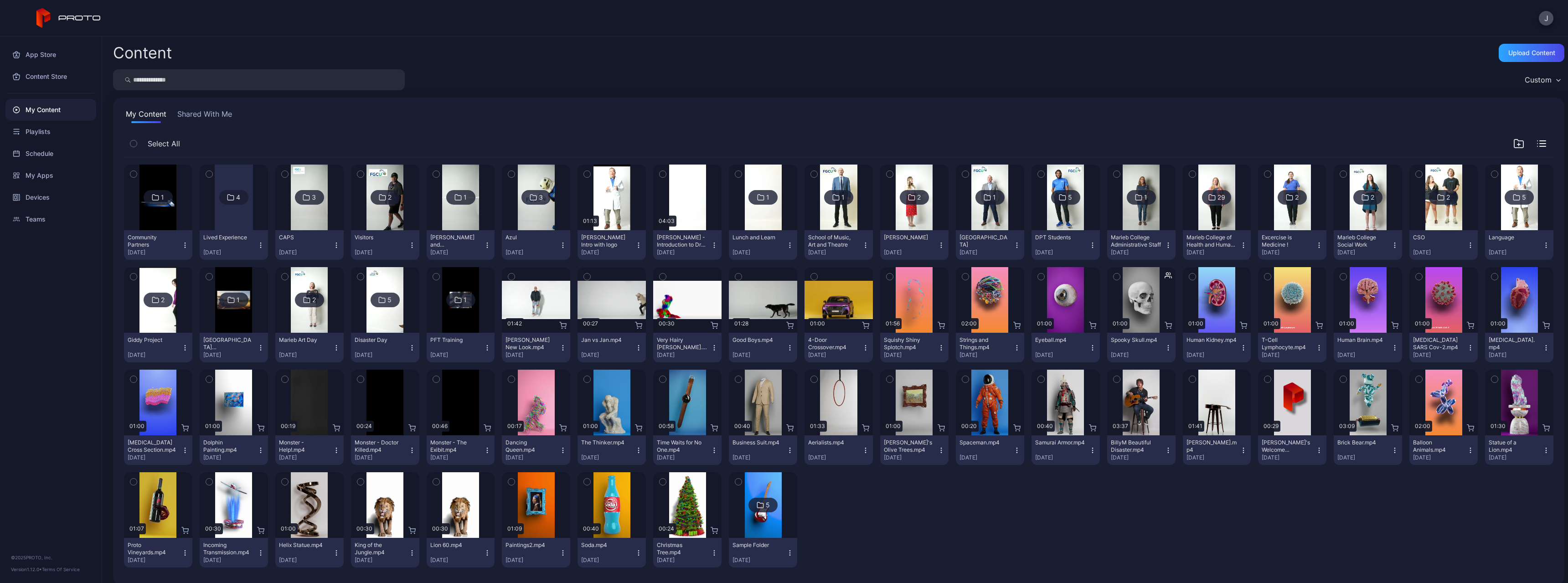
click at [178, 222] on div at bounding box center [158, 197] width 66 height 66
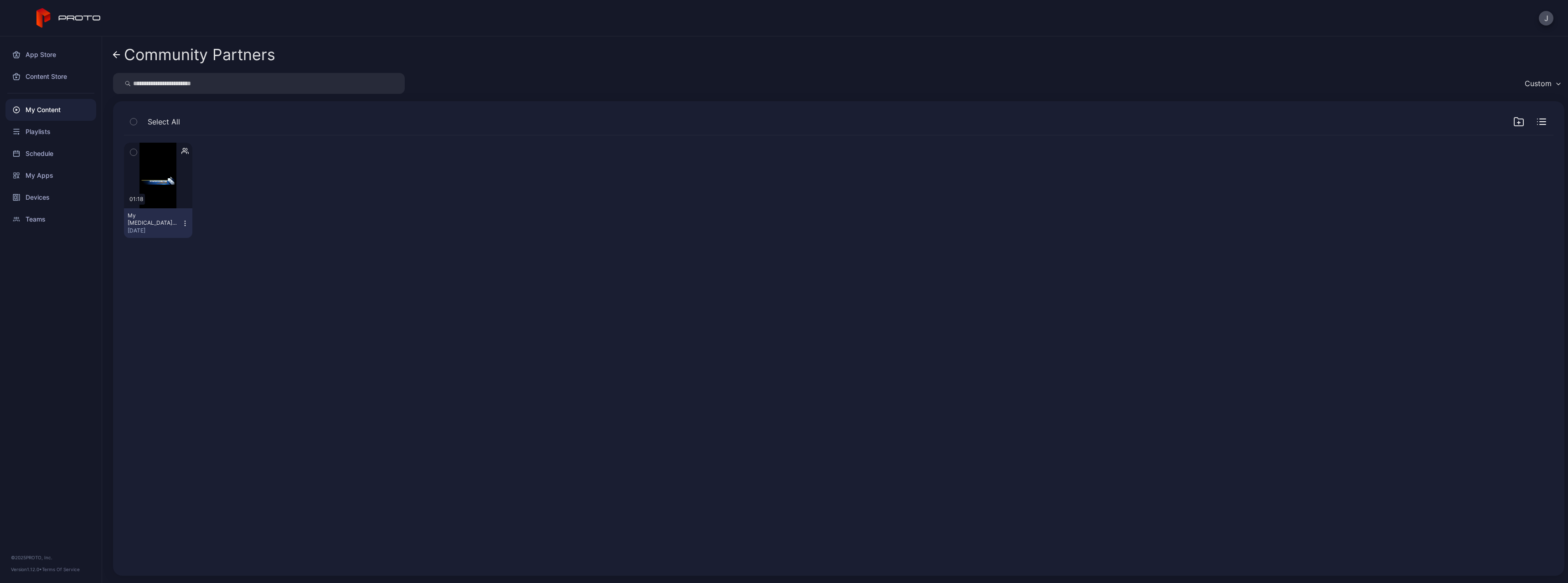
click at [184, 223] on icon "button" at bounding box center [185, 223] width 7 height 7
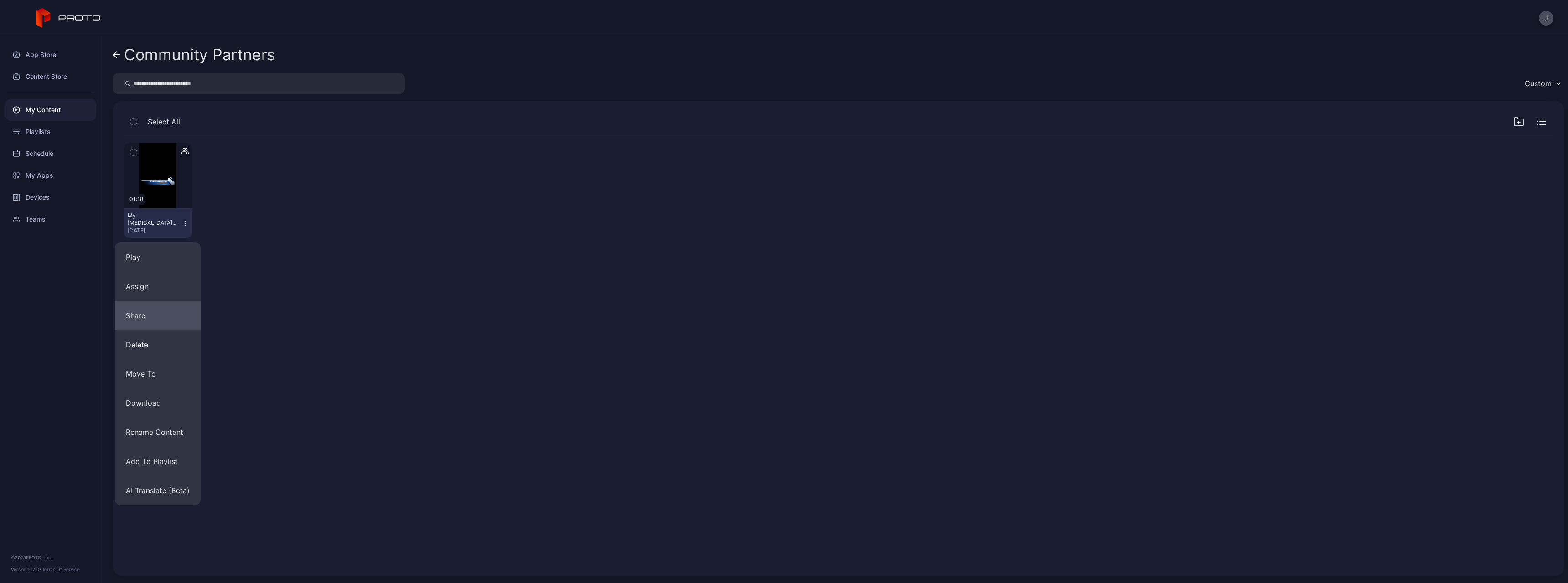
click at [153, 287] on button "Share" at bounding box center [158, 315] width 86 height 29
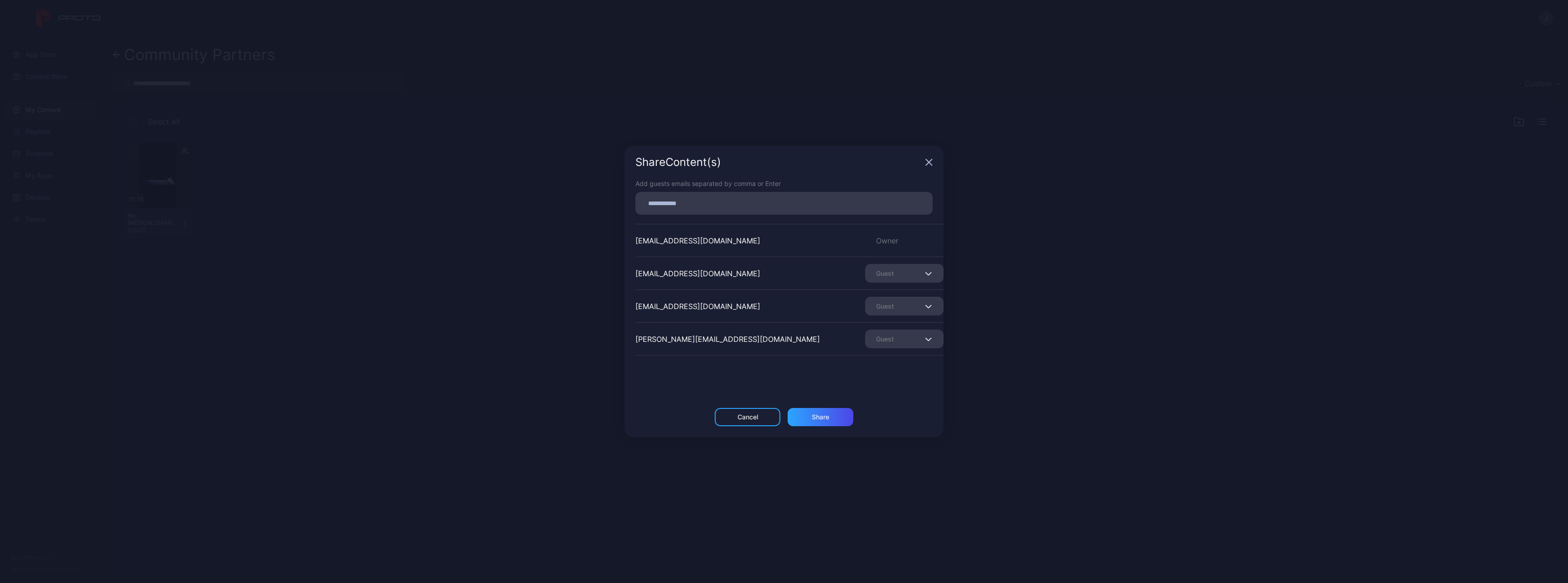
click at [576, 208] on input at bounding box center [784, 203] width 286 height 12
paste input
click at [576, 287] on div "Share" at bounding box center [821, 420] width 17 height 7
click at [576, 163] on icon "button" at bounding box center [929, 162] width 6 height 6
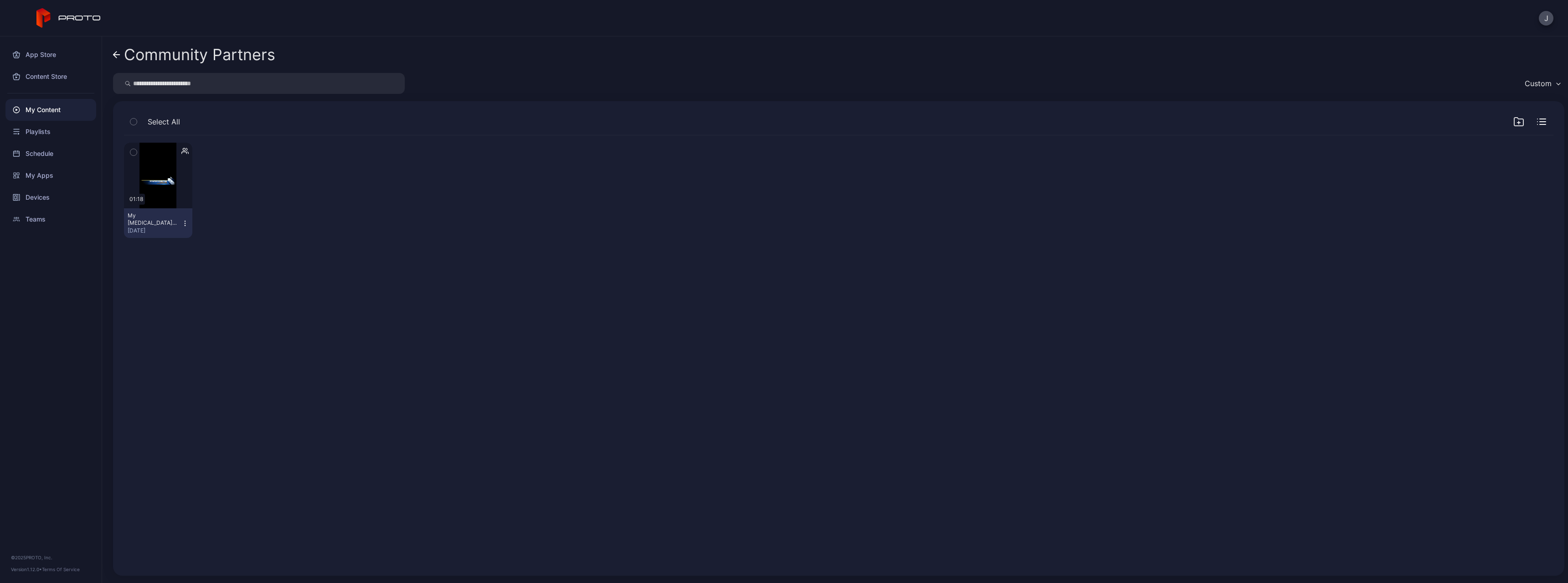
click at [115, 53] on icon at bounding box center [114, 55] width 3 height 6
